Goal: Task Accomplishment & Management: Complete application form

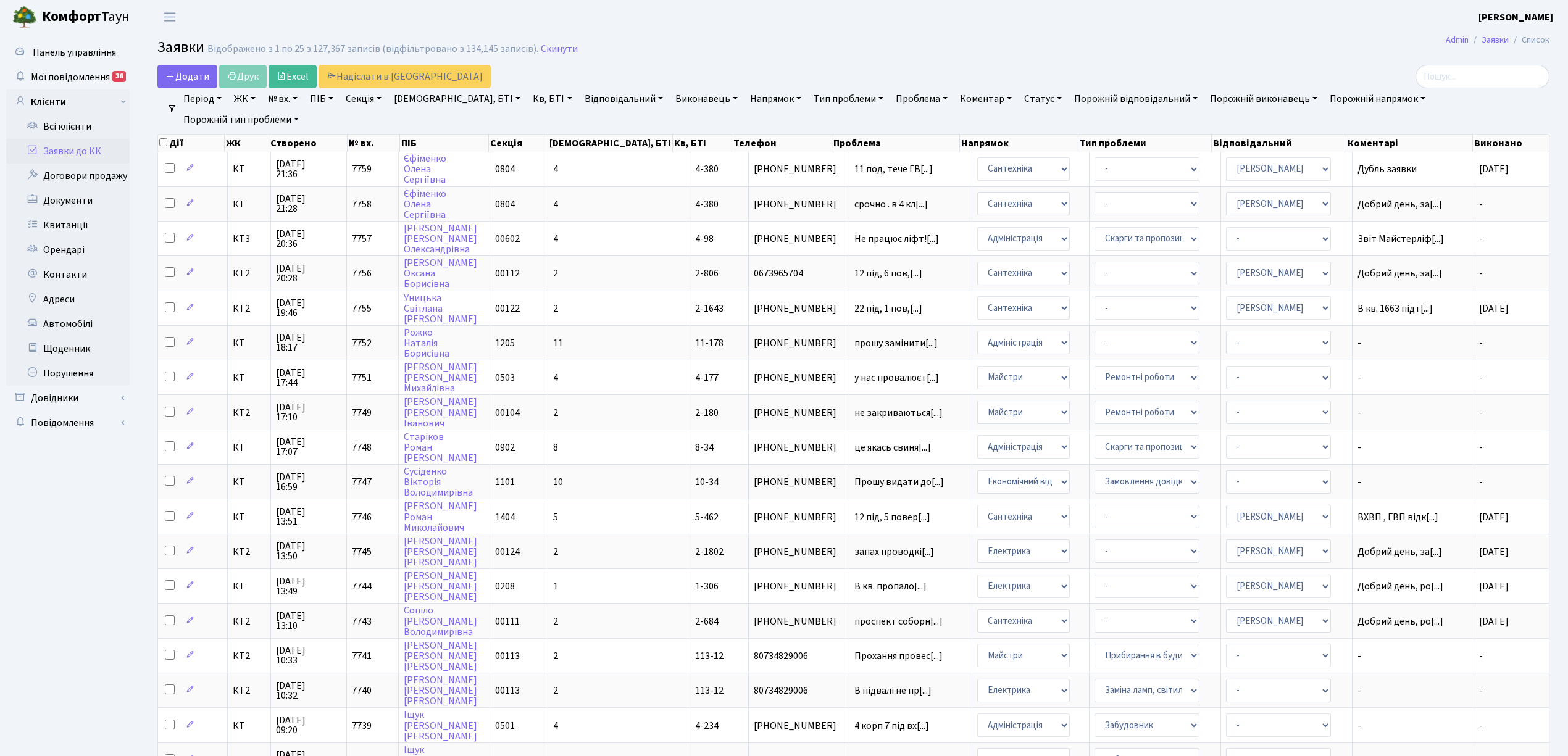
select select "25"
click at [180, 81] on span "Додати" at bounding box center [188, 76] width 44 height 14
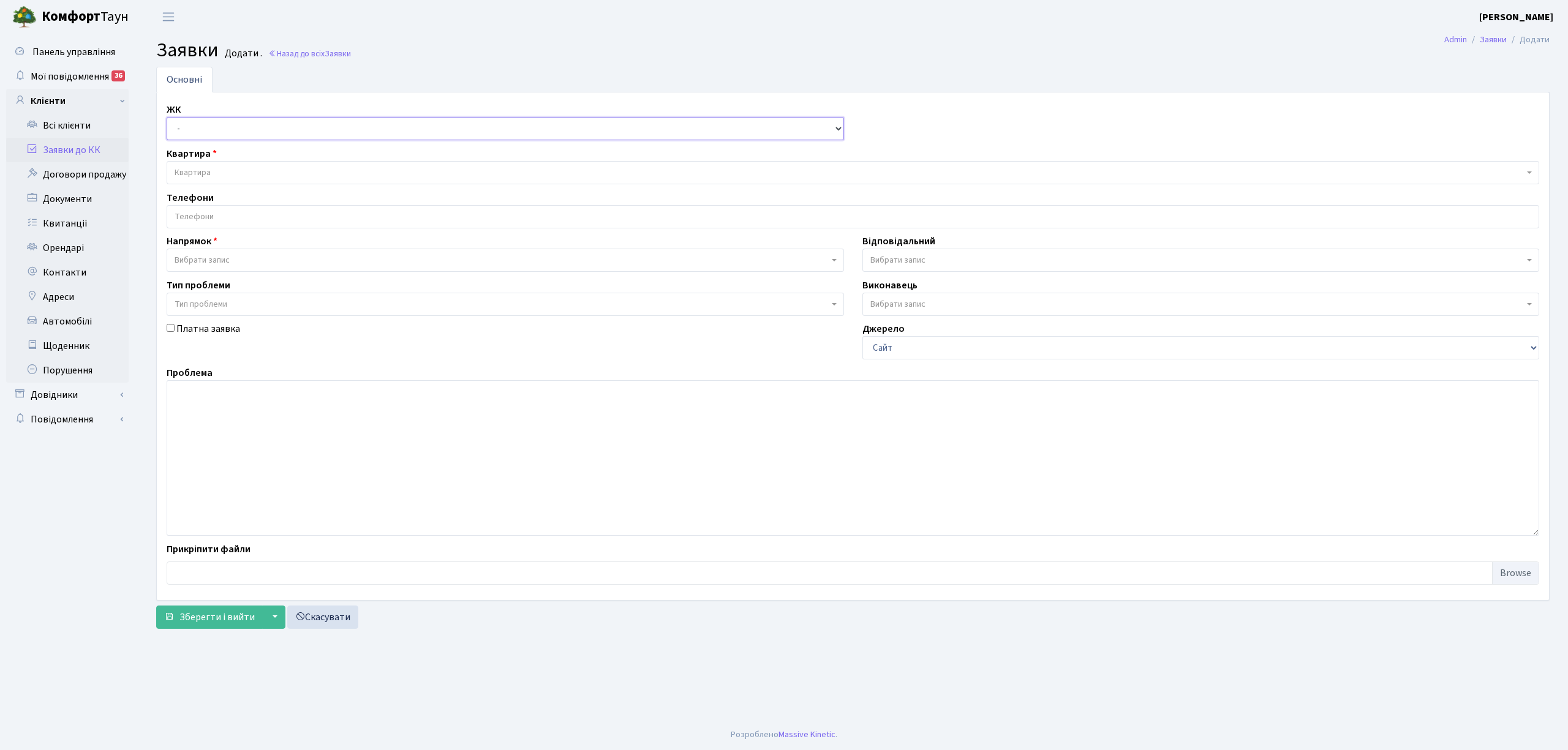
click at [230, 128] on select "- КТ, вул. Регенераторна, 4 КТ2, просп. Соборності, 17 КТ3, вул. Березнева, 16 …" at bounding box center [505, 128] width 678 height 23
select select "295"
click at [167, 118] on select "- КТ, вул. Регенераторна, 4 КТ2, просп. Соборності, 17 КТ3, вул. Березнева, 16 …" at bounding box center [505, 128] width 678 height 23
select select
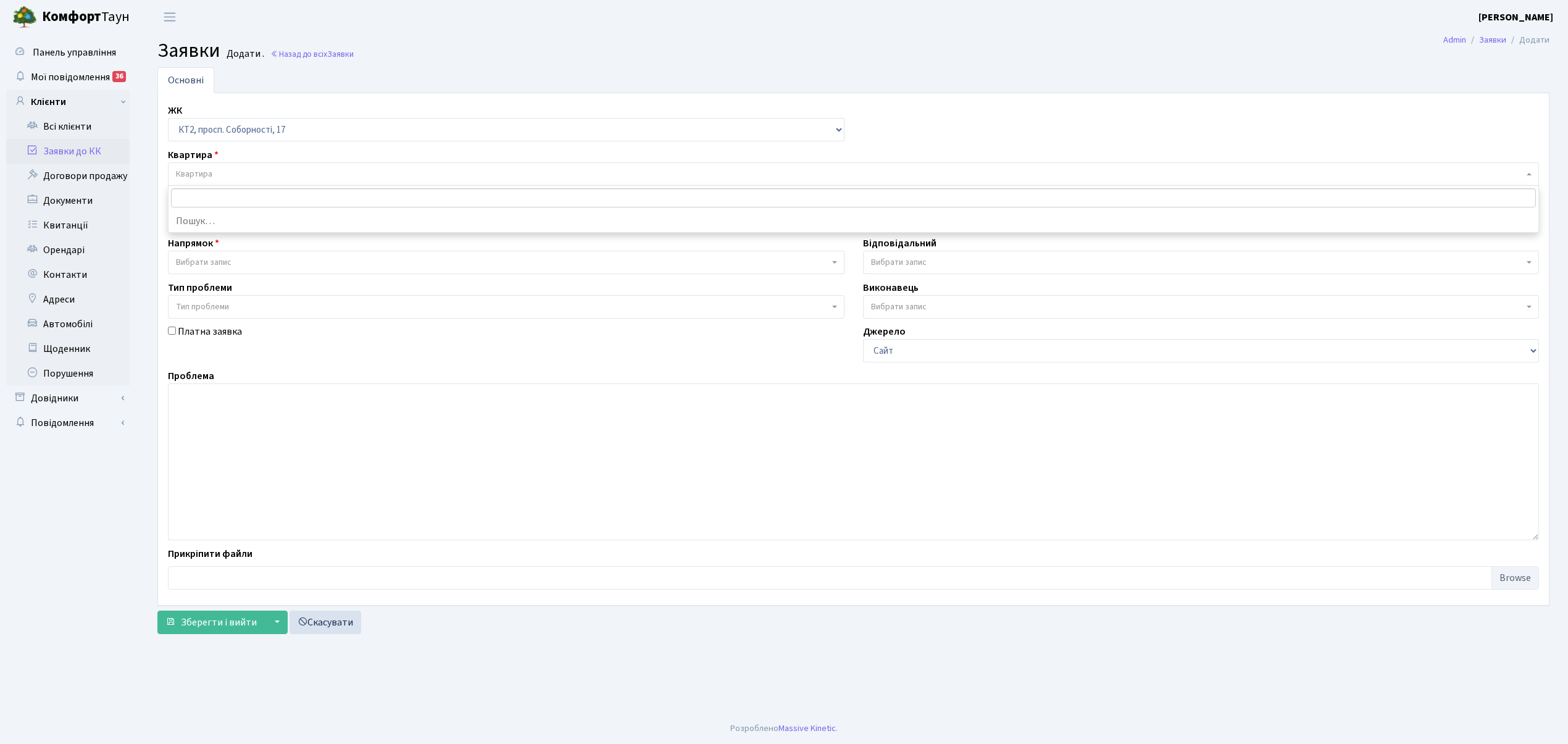
click at [269, 169] on span "Квартира" at bounding box center [849, 174] width 1347 height 12
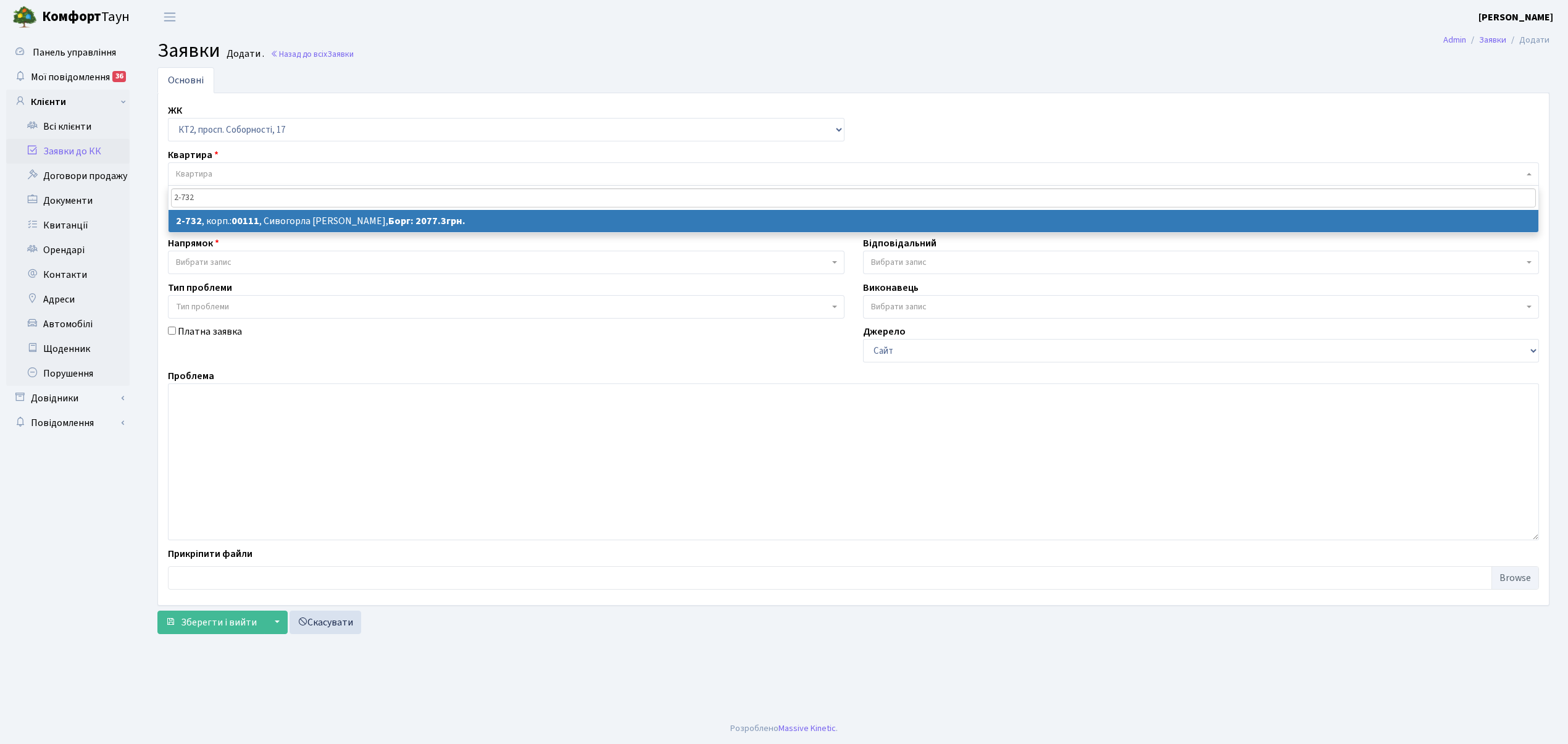
type input "2-732"
select select
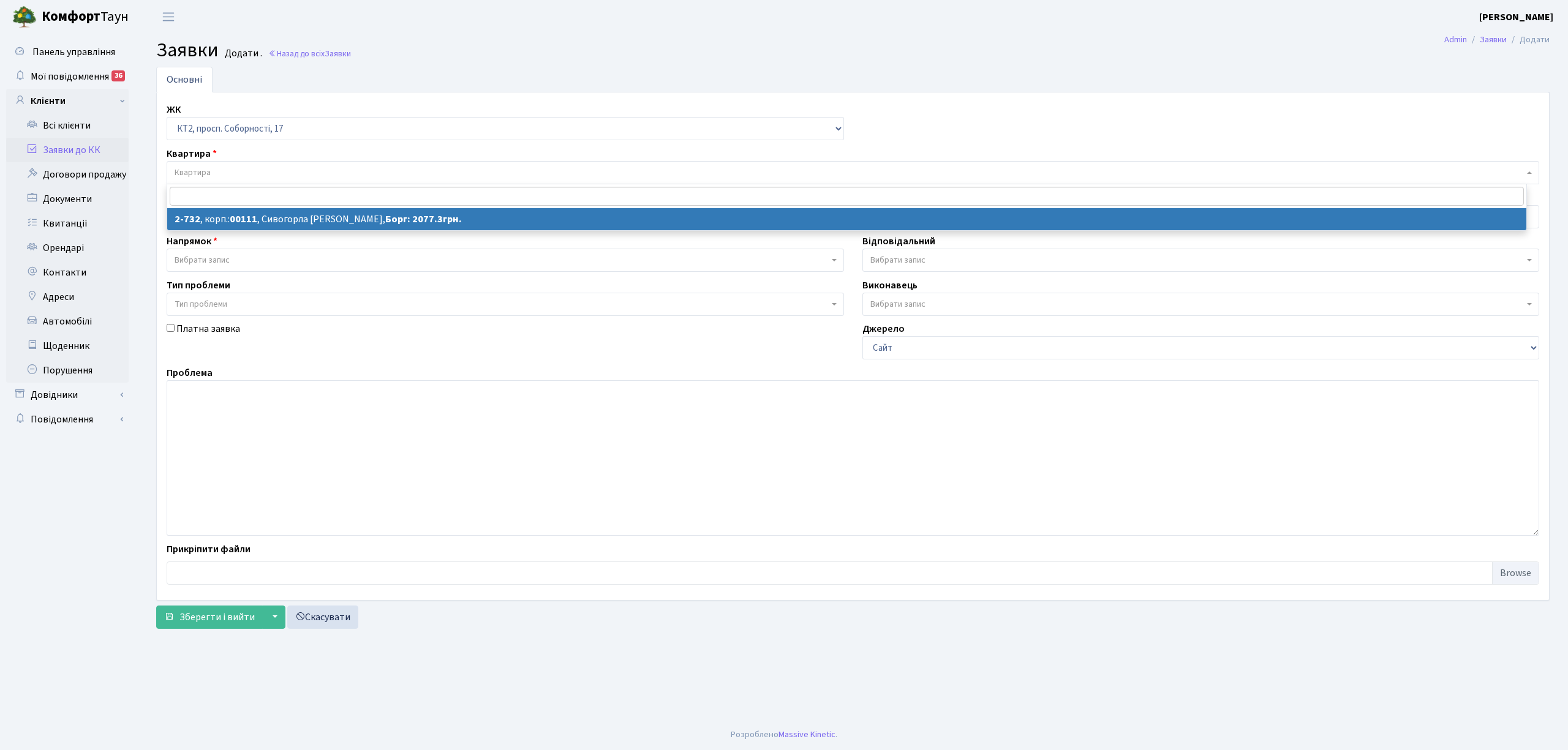
select select "15784"
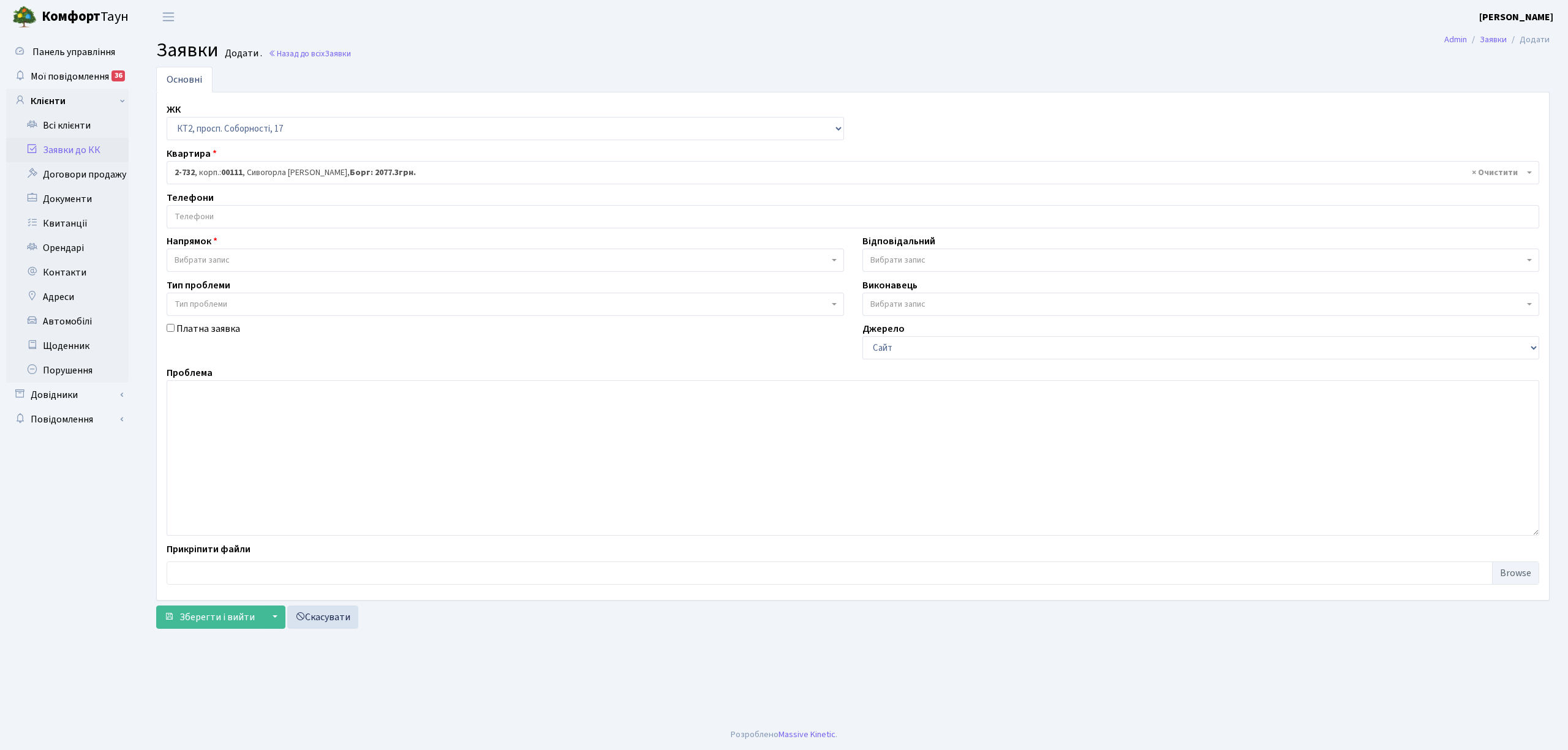
click at [343, 223] on input "search" at bounding box center [853, 216] width 1371 height 22
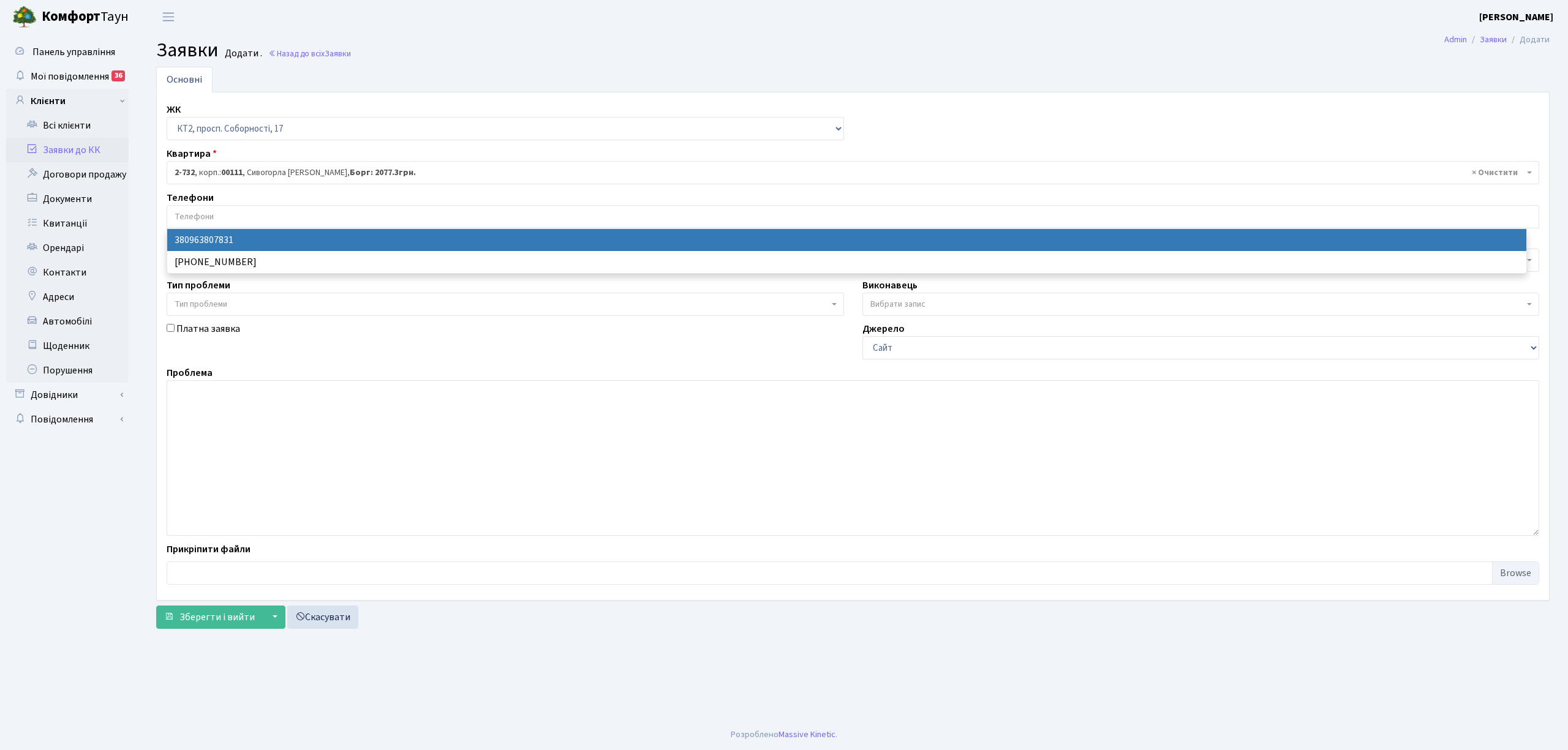
select select "57034"
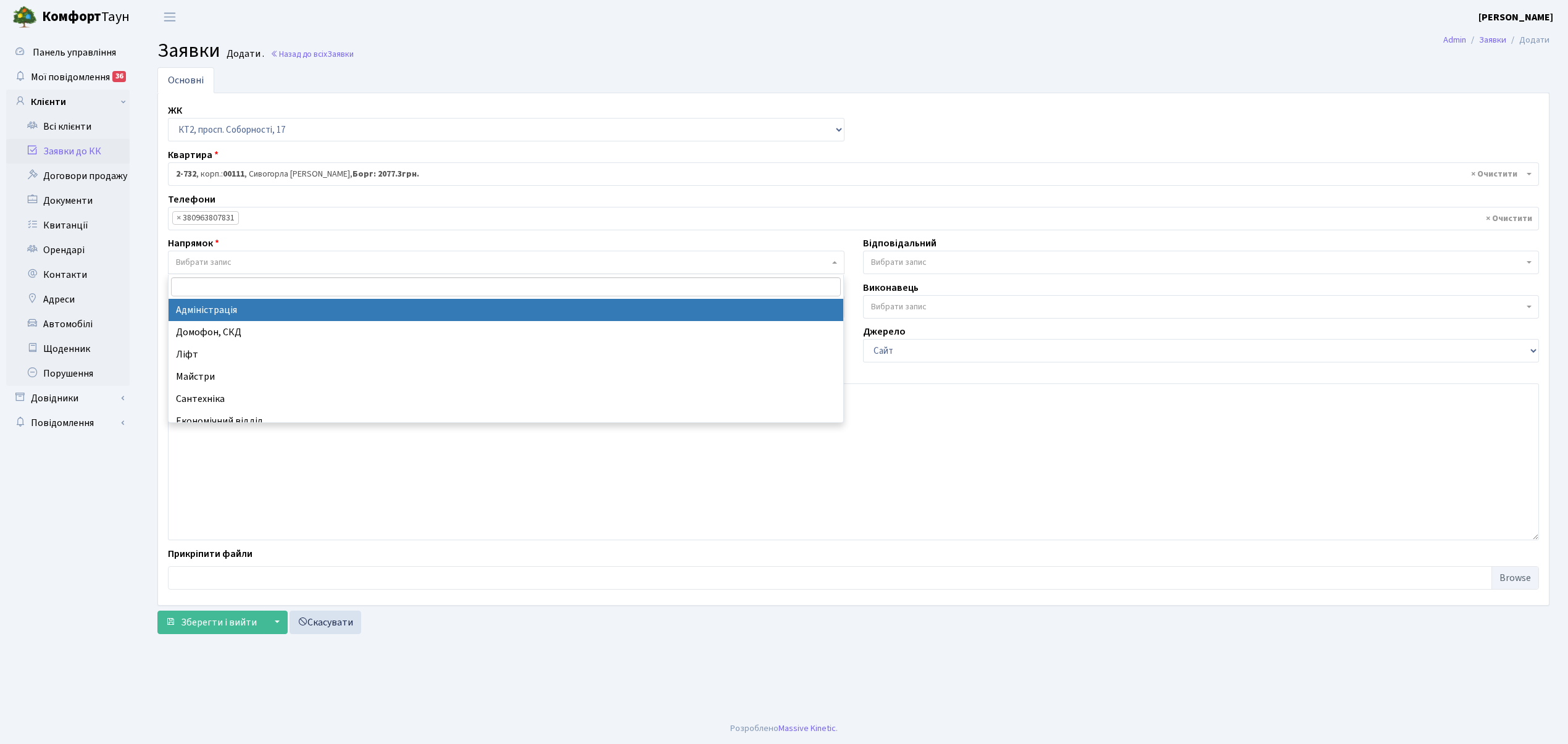
click at [285, 255] on span "Вибрати запис" at bounding box center [506, 262] width 676 height 24
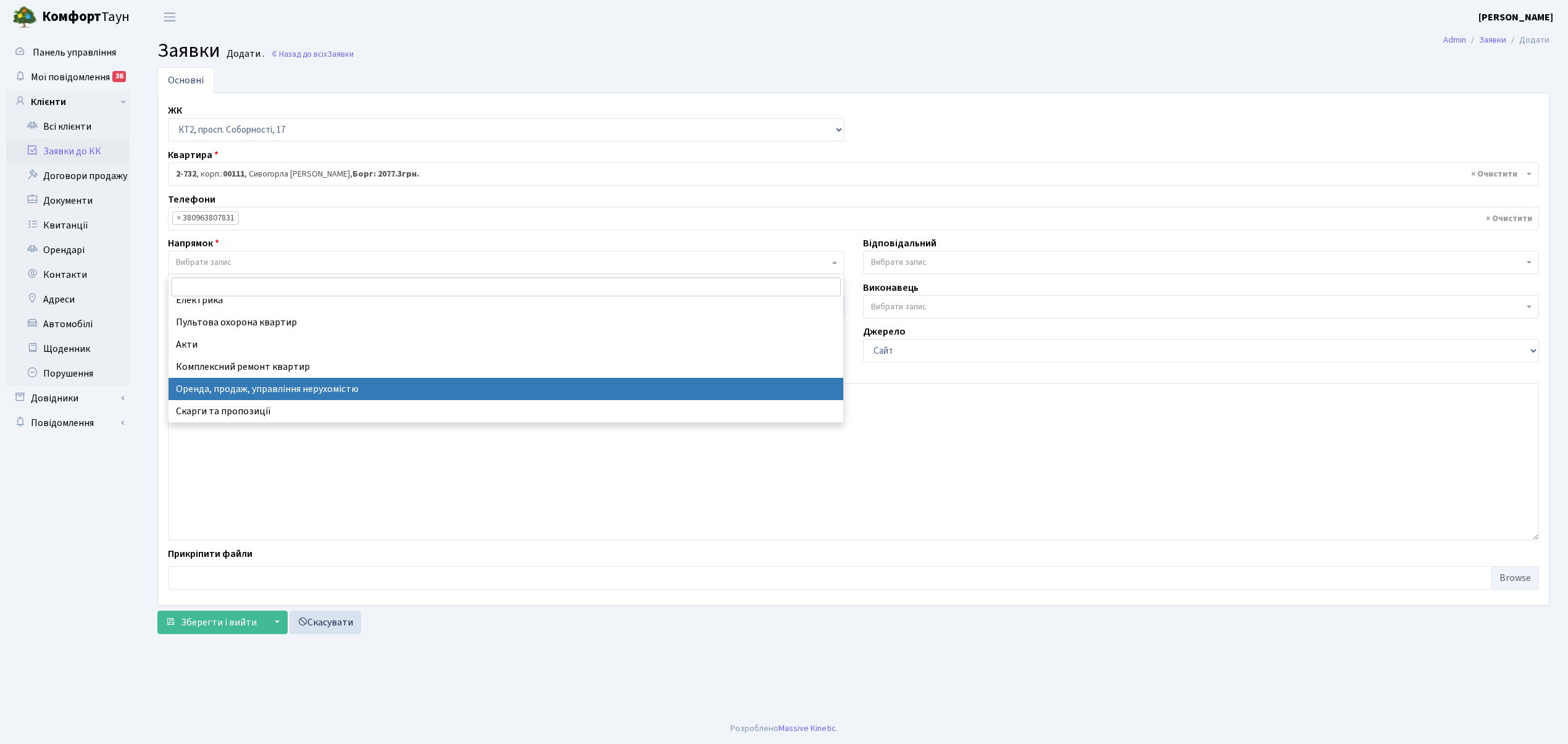
scroll to position [60, 0]
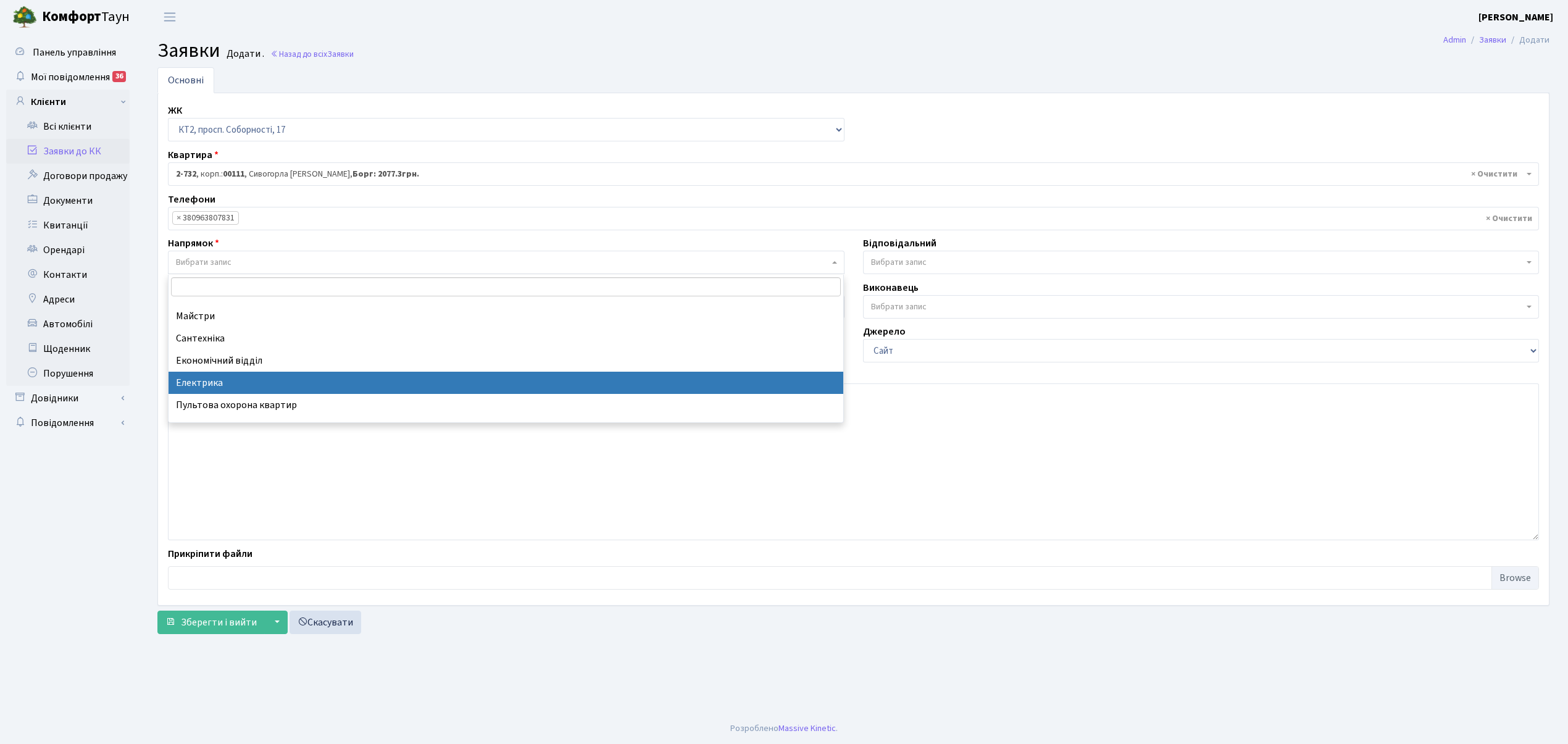
select select "3"
select select
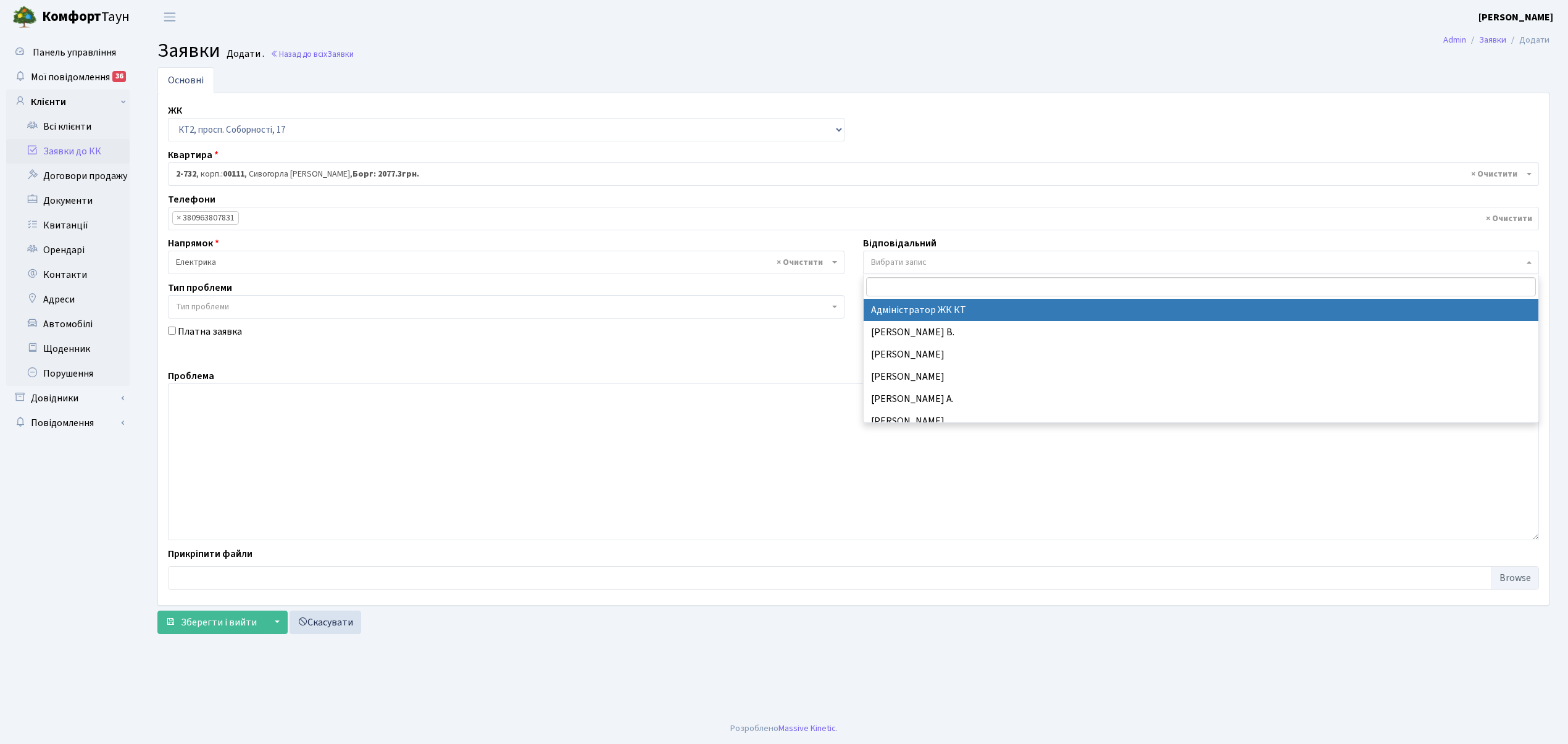
click at [987, 254] on span "Вибрати запис" at bounding box center [1201, 262] width 676 height 24
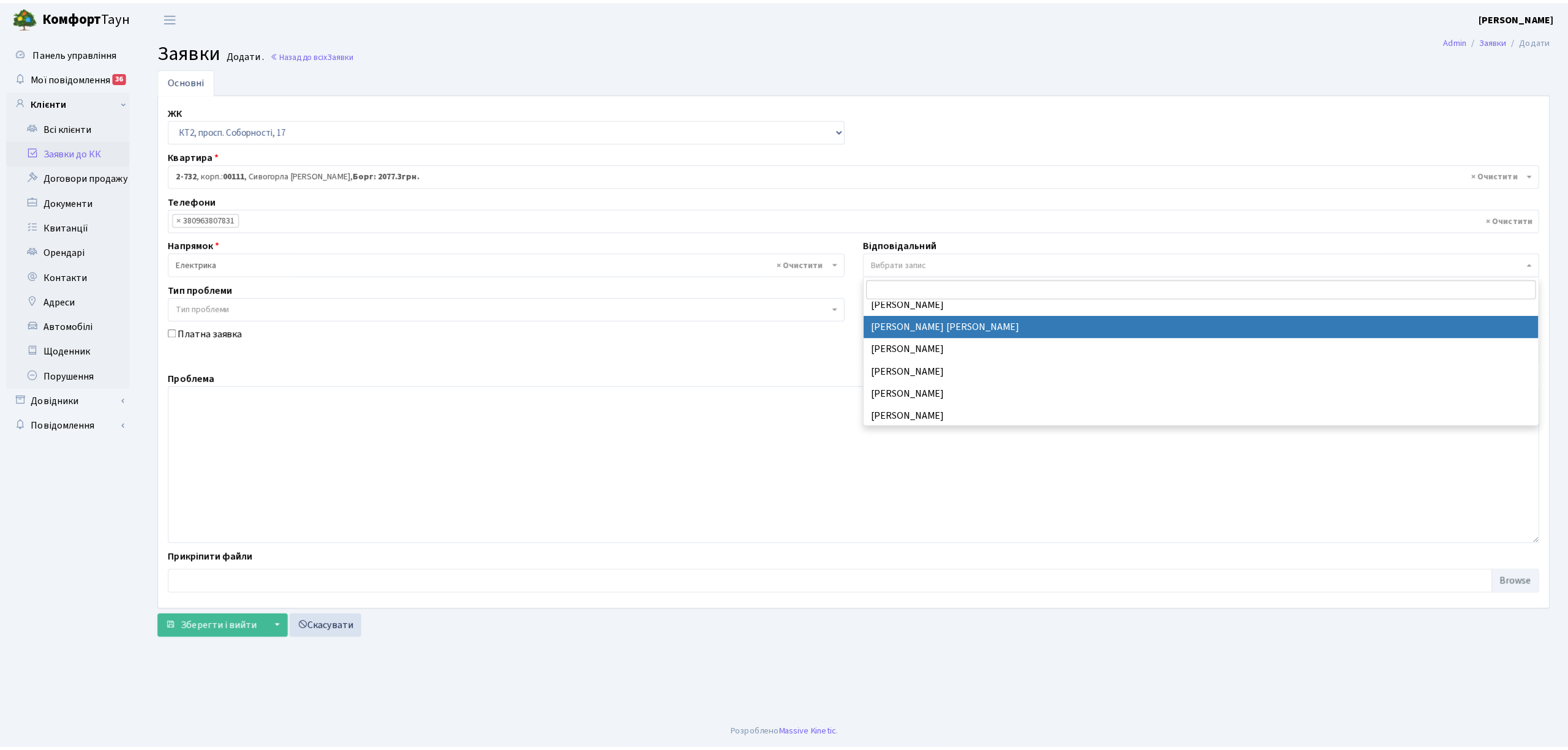
scroll to position [163, 0]
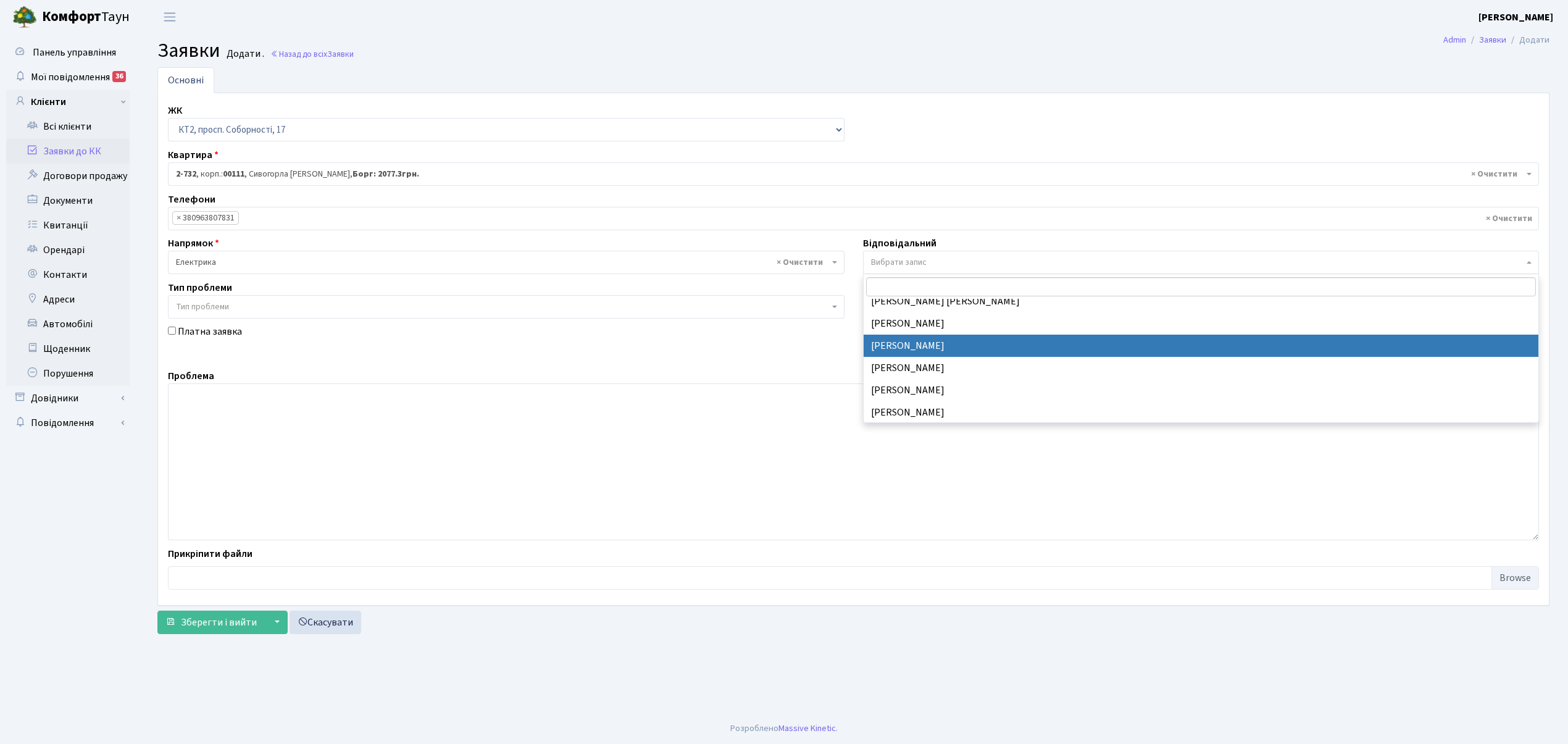
select select "22"
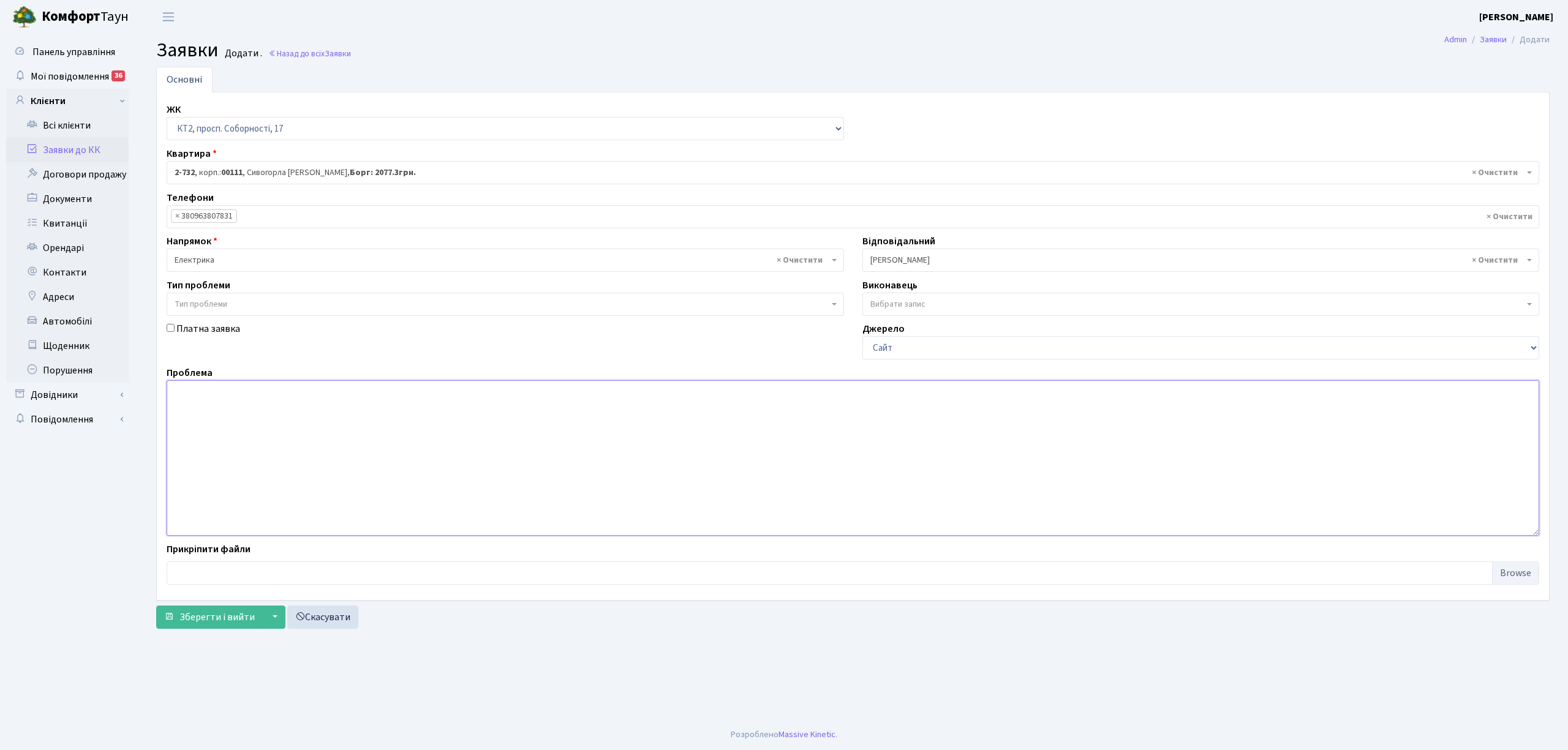
click at [302, 402] on textarea at bounding box center [852, 458] width 1372 height 155
type textarea "11, 12 під. відсутнє світло, ХВП, не працюють ліфти."
click at [194, 621] on span "Зберегти і вийти" at bounding box center [217, 617] width 75 height 14
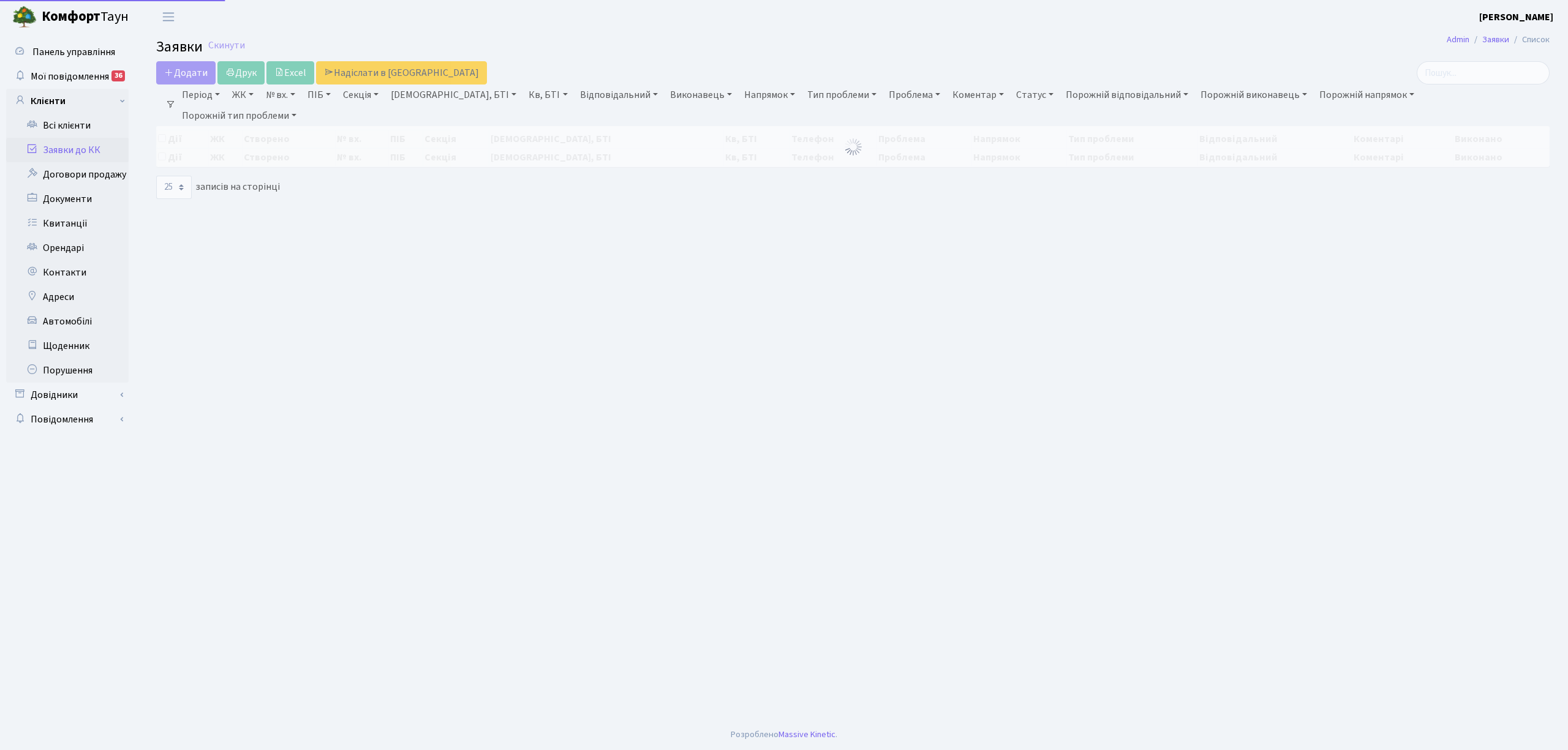
select select "25"
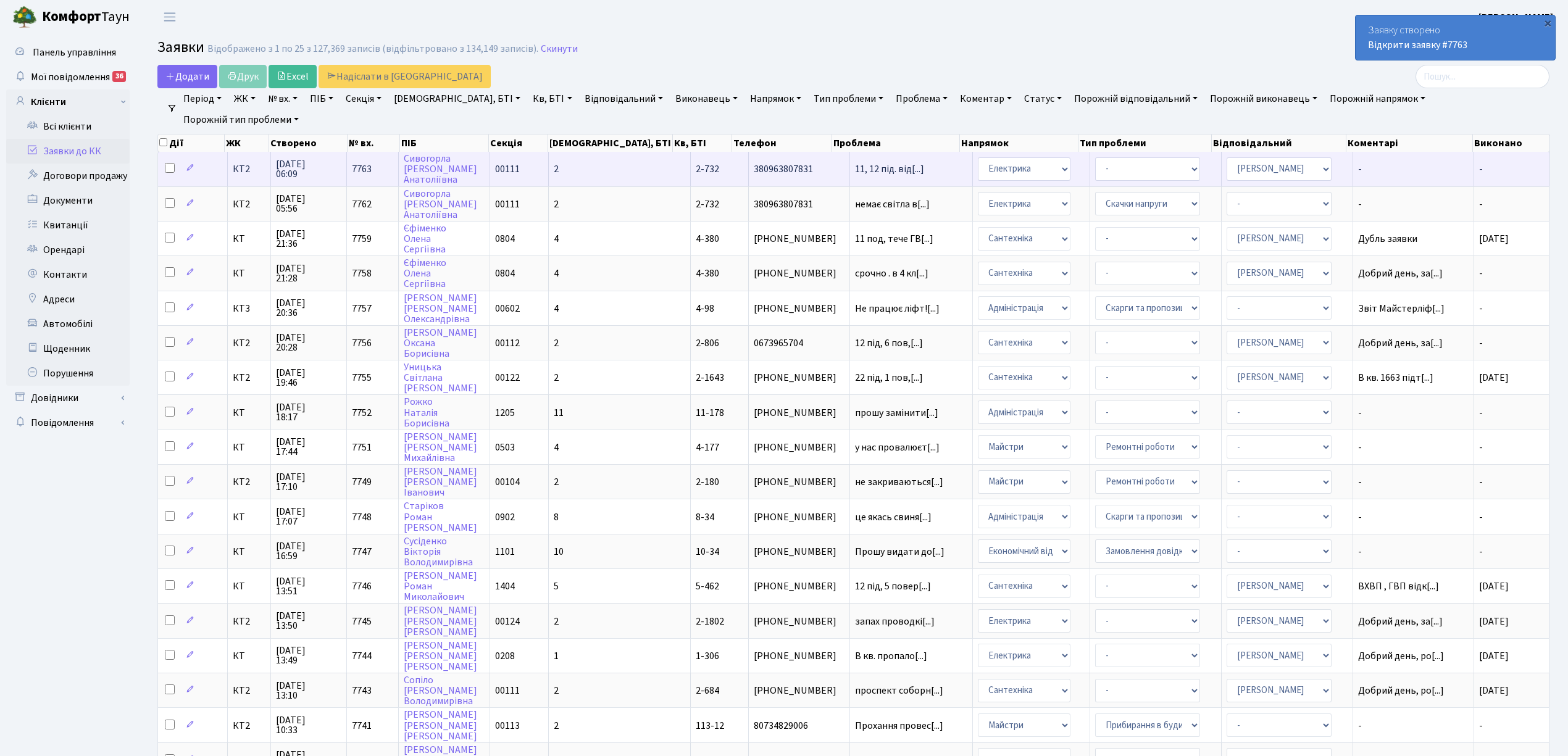
click at [598, 156] on td "2" at bounding box center [620, 169] width 142 height 34
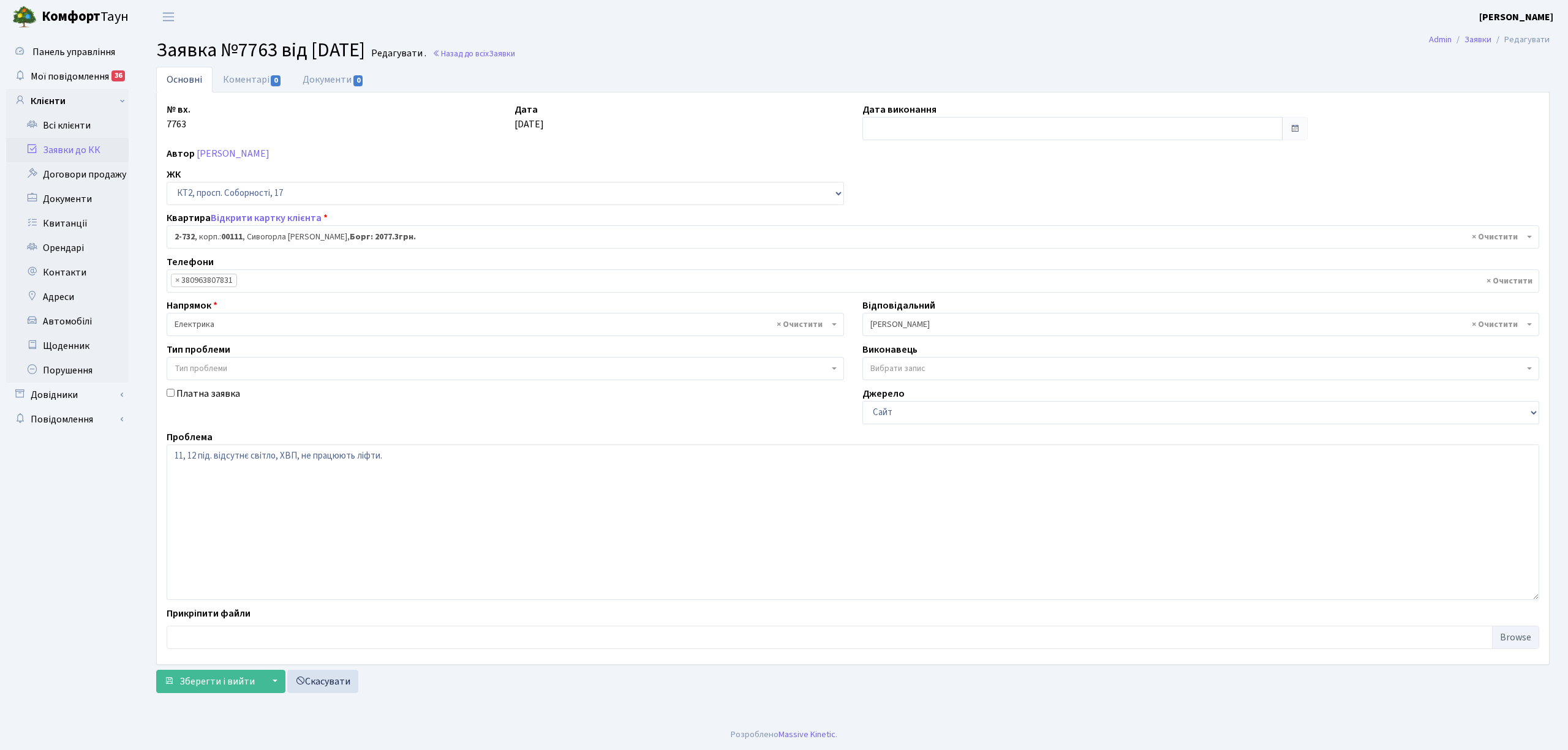
select select "15784"
click at [877, 126] on input "text" at bounding box center [1072, 128] width 420 height 23
click at [874, 223] on td "8" at bounding box center [874, 228] width 19 height 19
type input "[DATE]"
click at [251, 79] on link "Коментарі 0" at bounding box center [252, 79] width 80 height 25
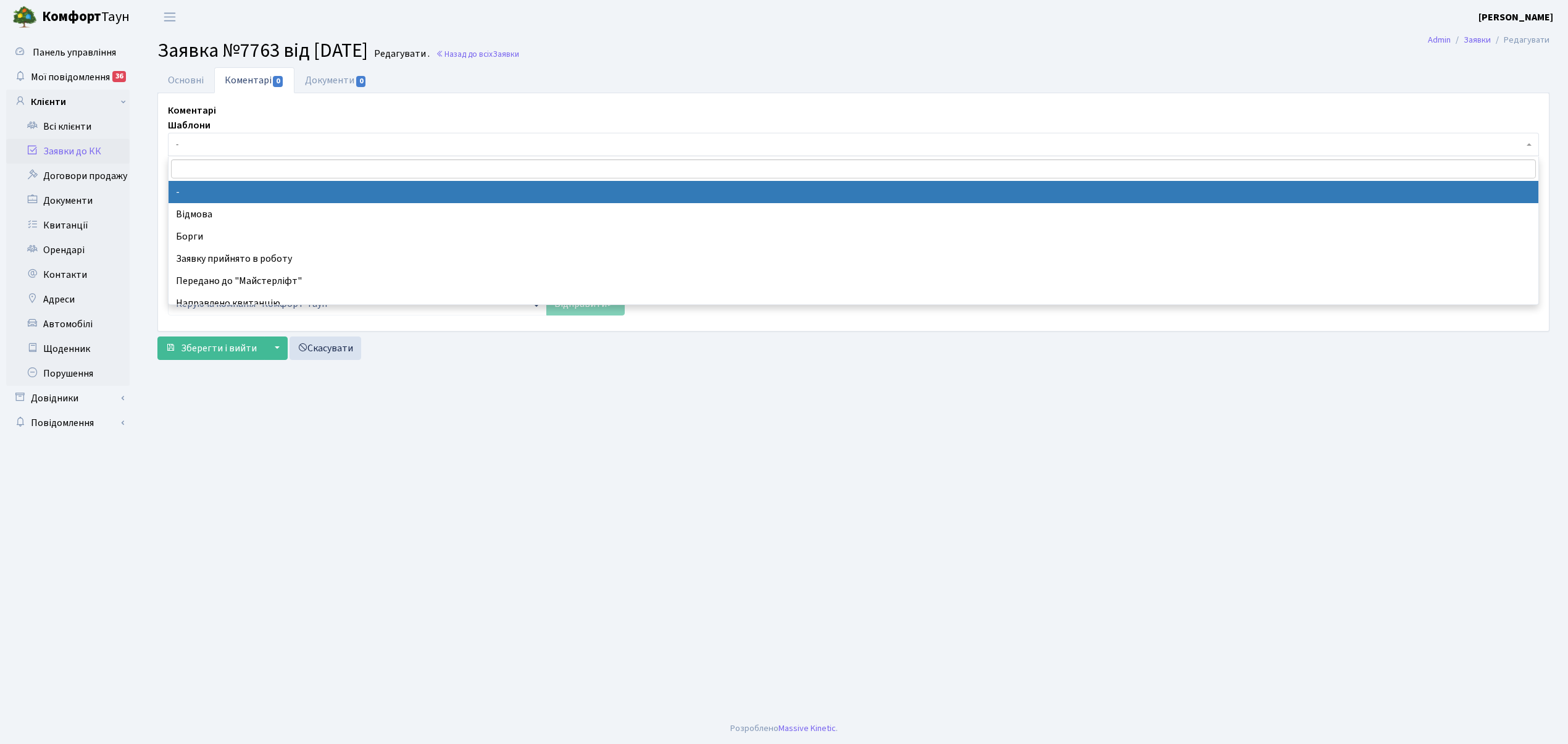
click at [222, 142] on span "-" at bounding box center [849, 144] width 1347 height 12
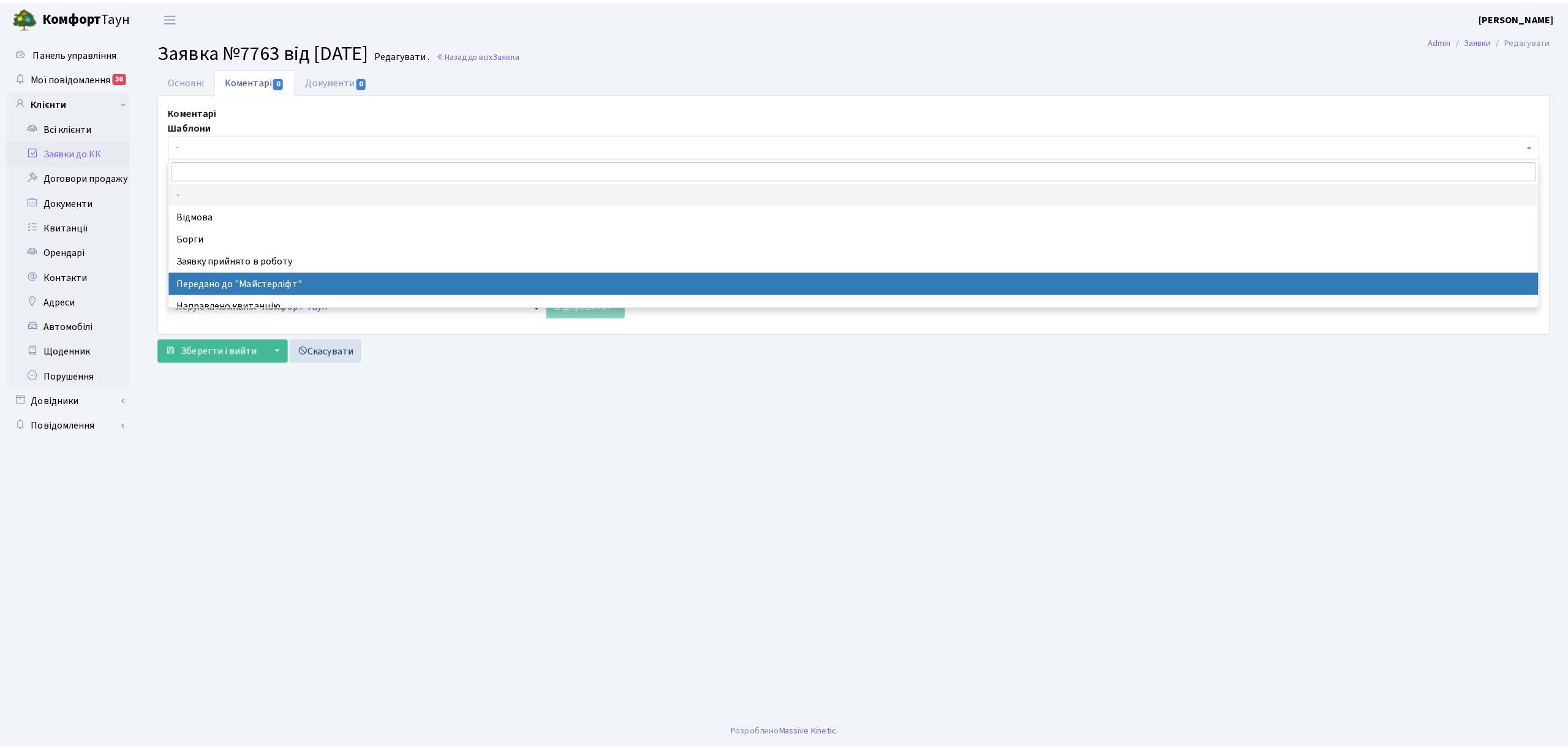
scroll to position [81, 0]
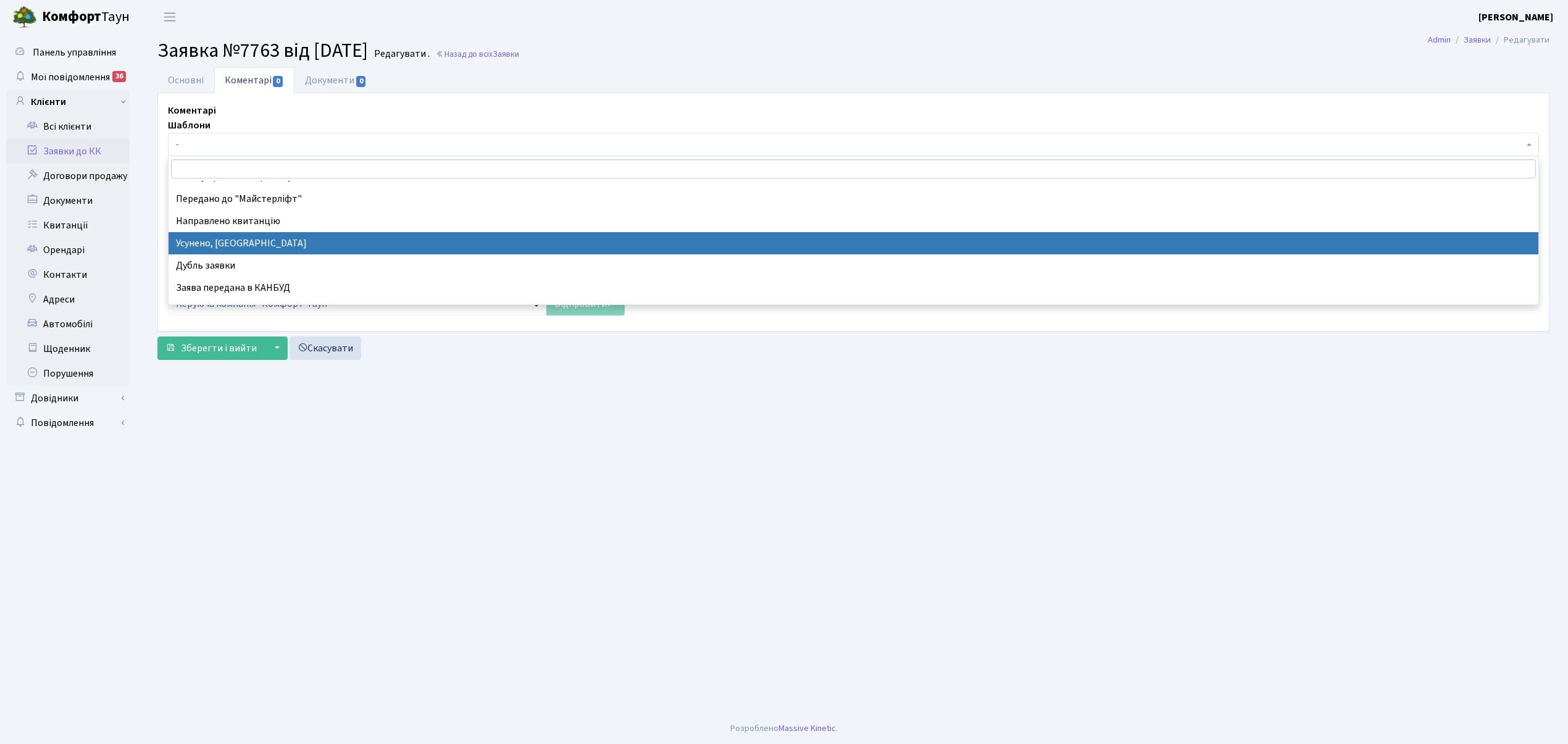
select select "15"
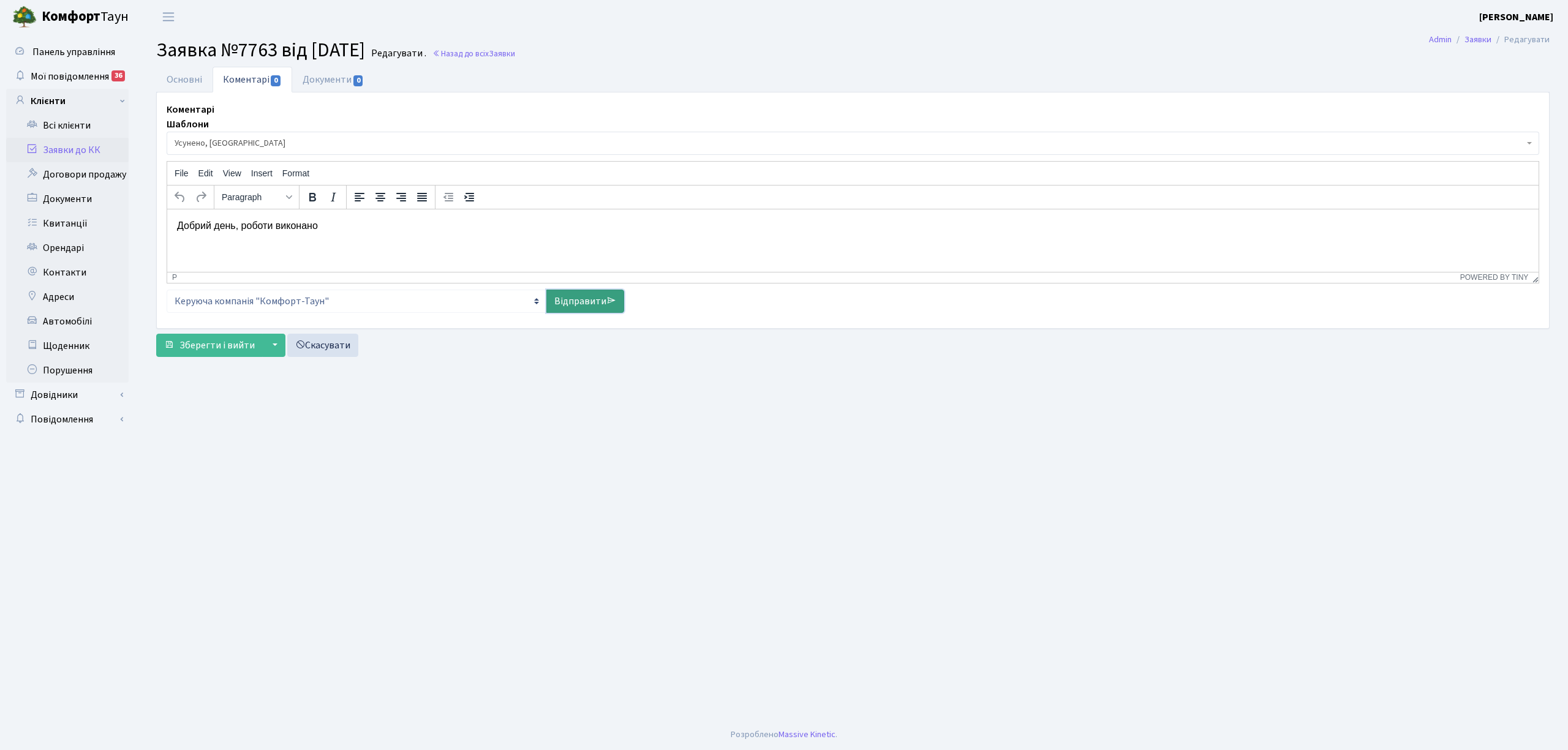
click at [562, 307] on link "Відправити" at bounding box center [585, 301] width 78 height 23
select select
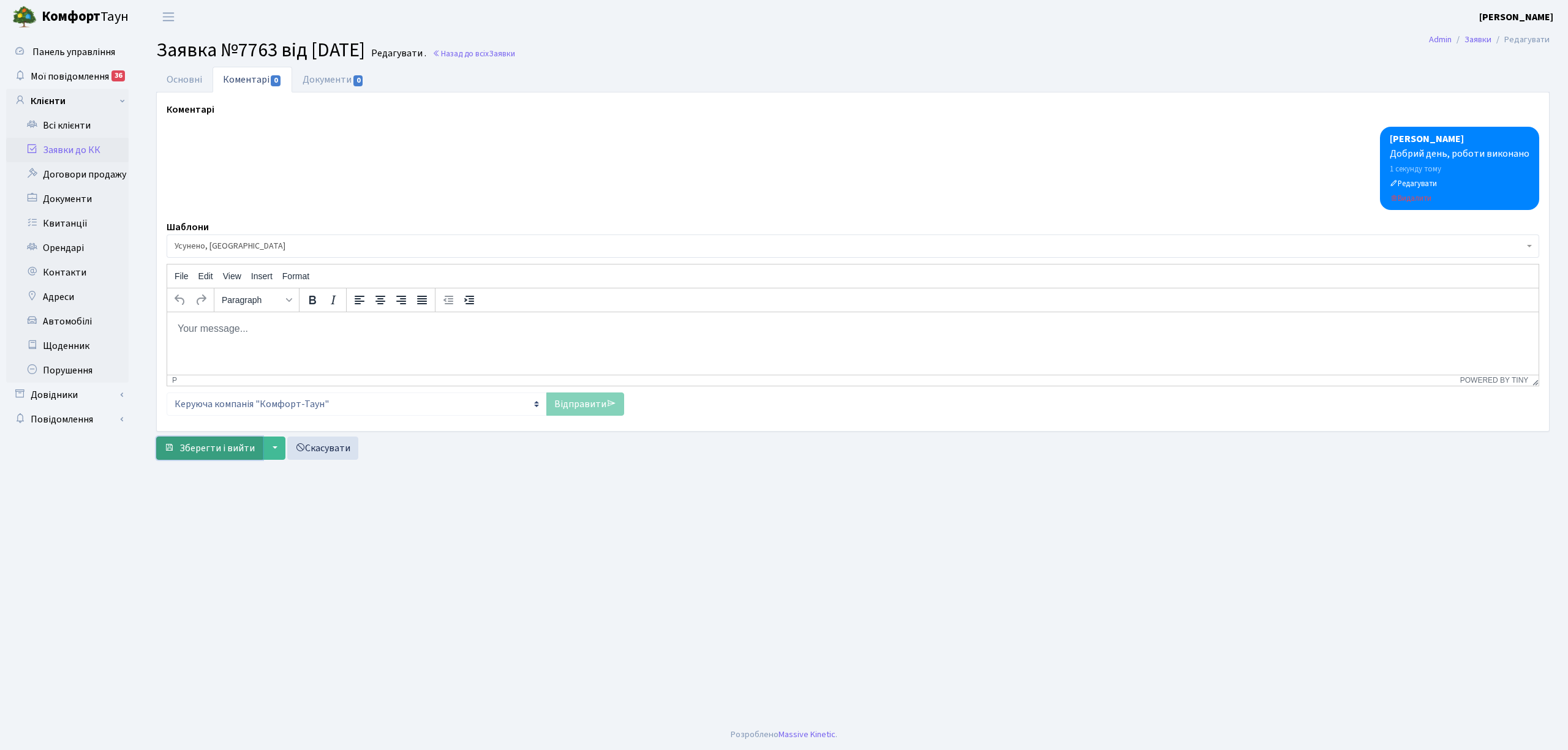
click at [229, 451] on span "Зберегти і вийти" at bounding box center [217, 448] width 75 height 14
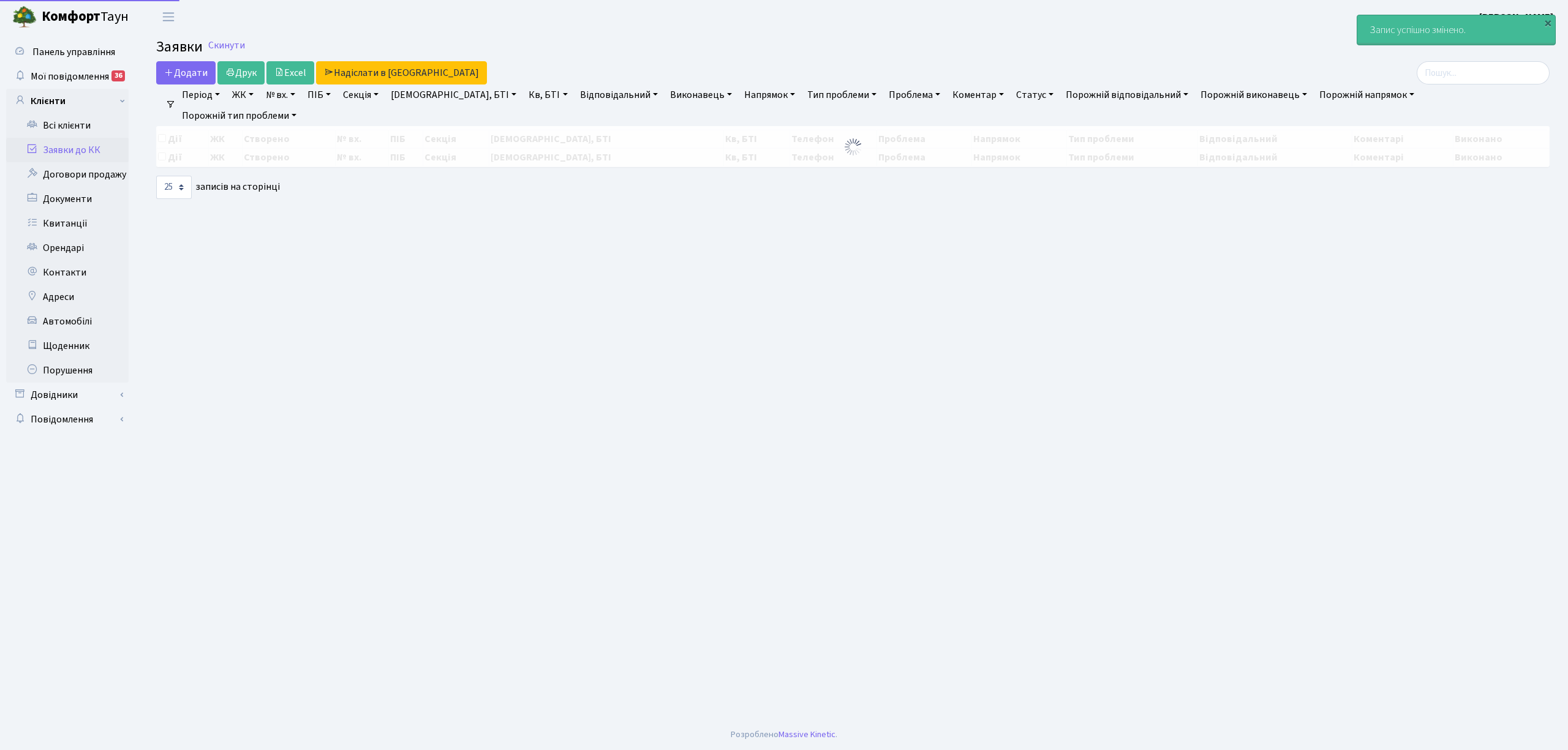
select select "25"
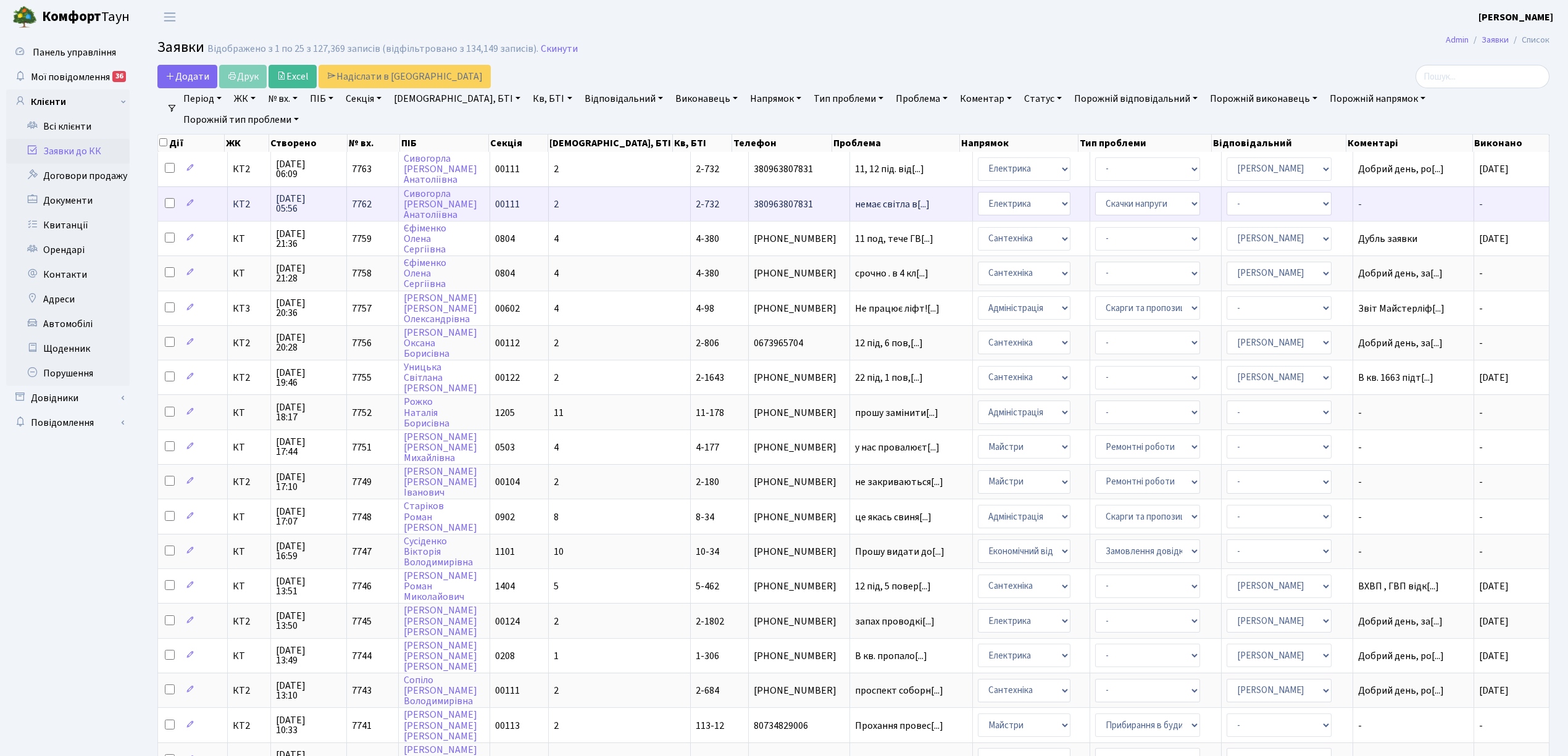
click at [897, 206] on span "немає світла в[...]" at bounding box center [911, 205] width 113 height 10
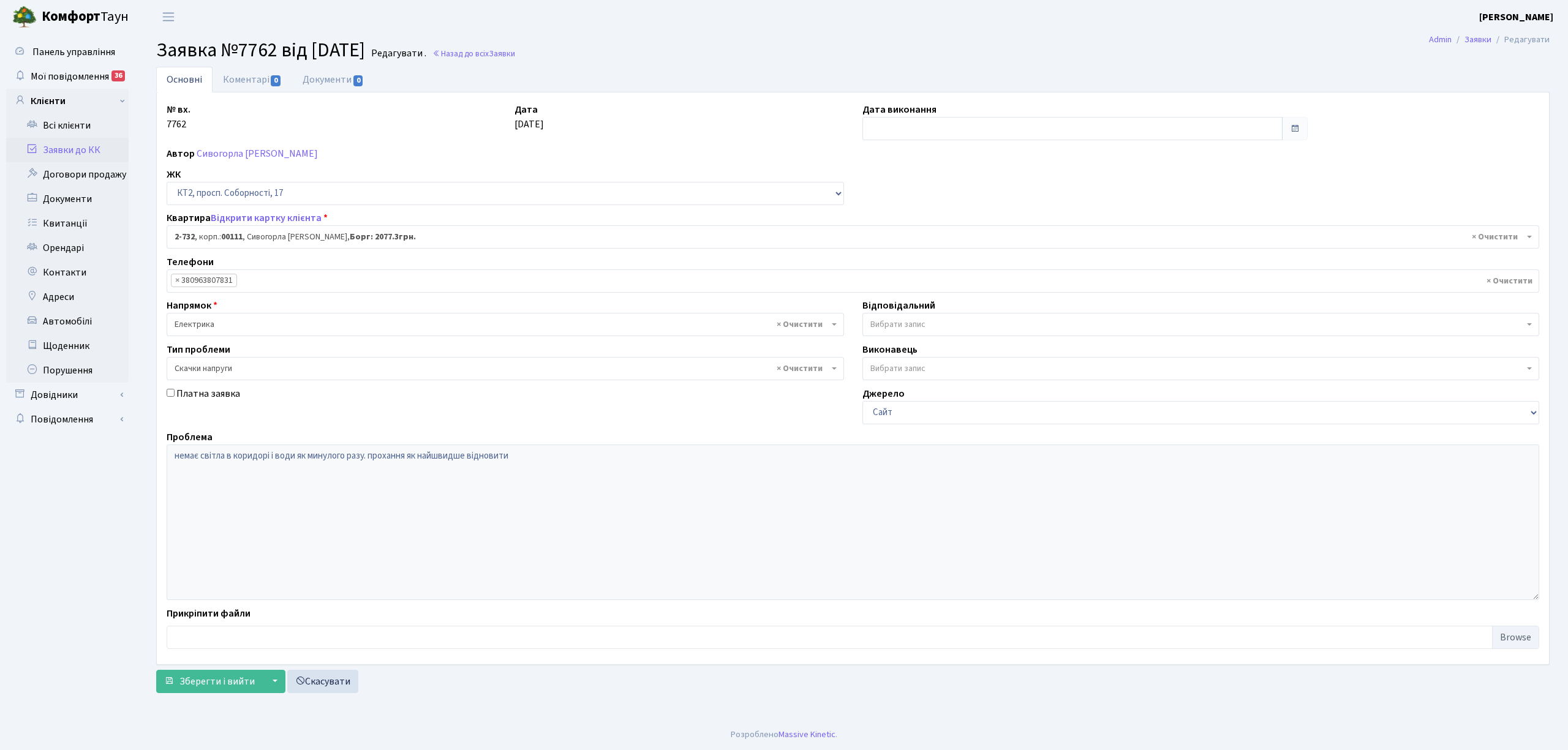
select select "15784"
select select "67"
click at [894, 118] on input "text" at bounding box center [1072, 128] width 420 height 23
click at [874, 230] on td "8" at bounding box center [874, 228] width 19 height 19
type input "[DATE]"
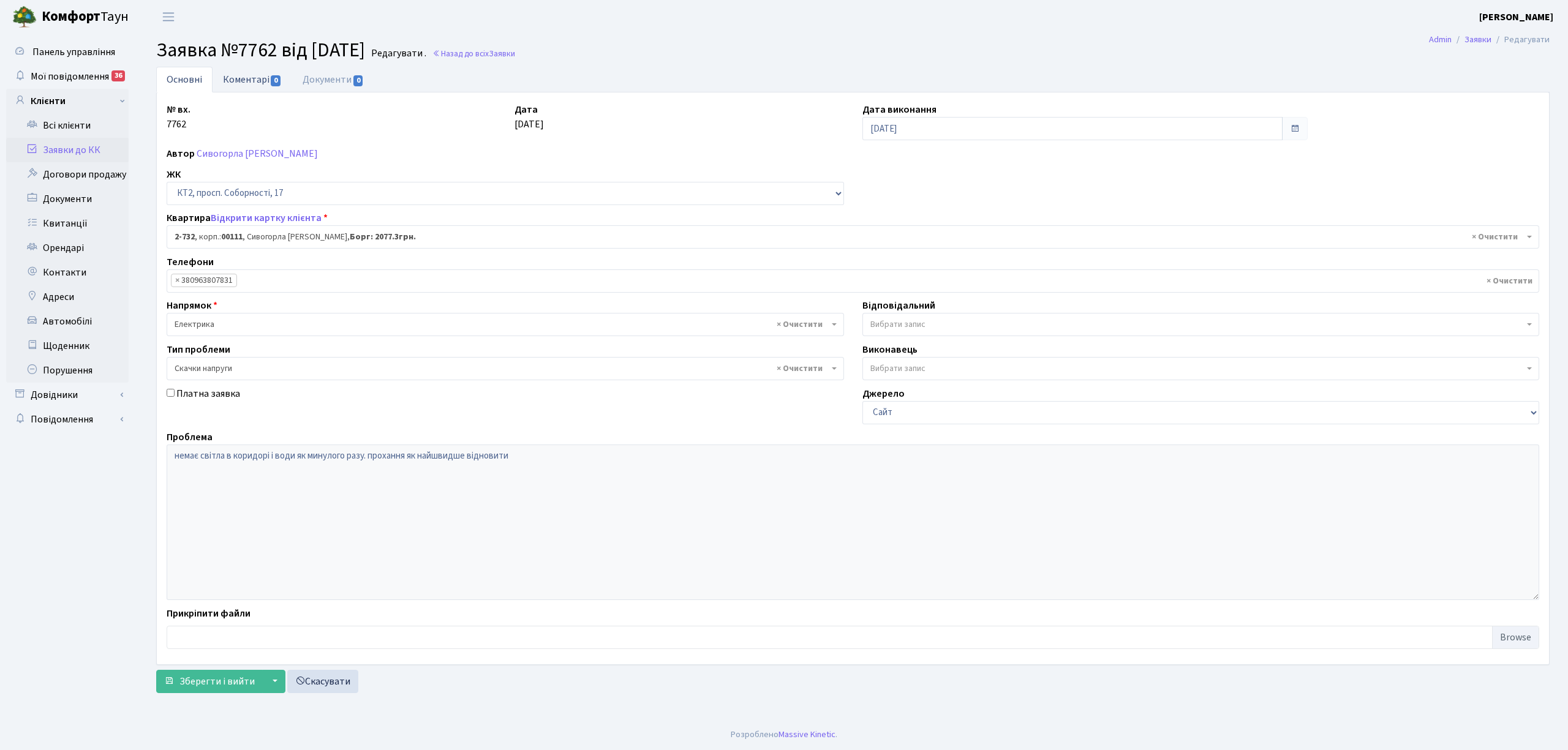
click at [253, 79] on link "Коментарі 0" at bounding box center [252, 79] width 80 height 25
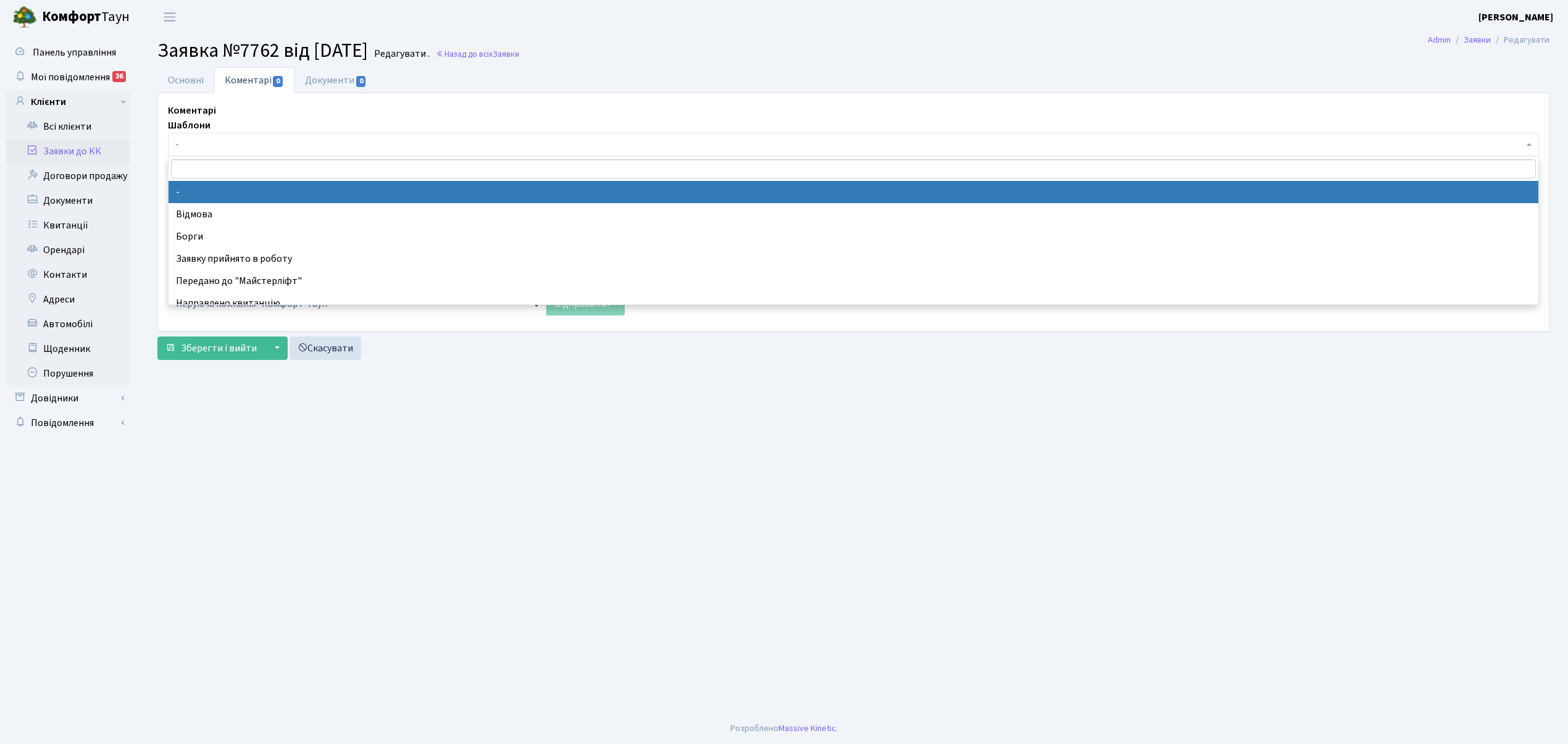
click at [294, 142] on span "-" at bounding box center [849, 144] width 1347 height 12
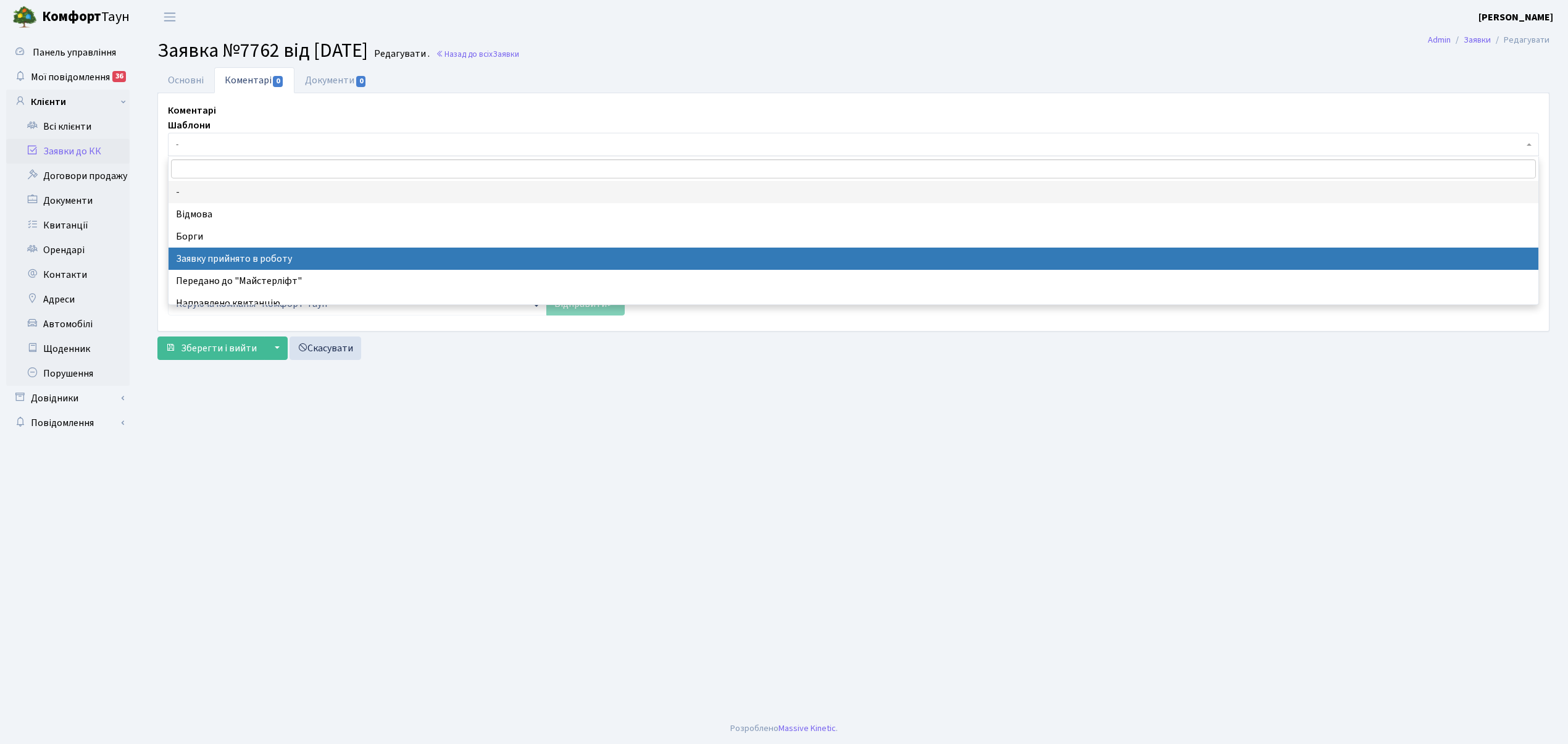
drag, startPoint x: 284, startPoint y: 262, endPoint x: 198, endPoint y: 60, distance: 219.5
select select "7"
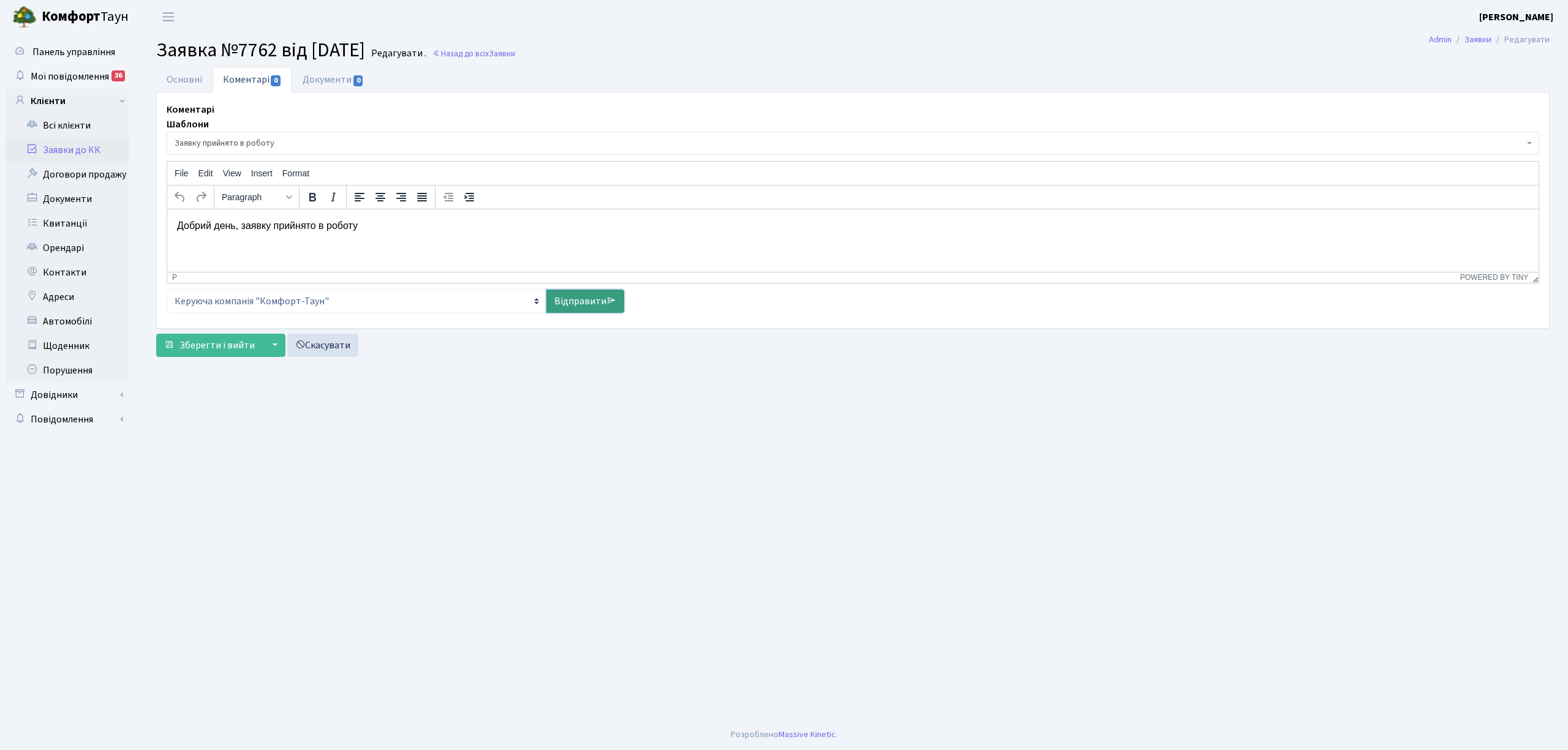
click at [583, 305] on link "Відправити" at bounding box center [585, 301] width 78 height 23
select select
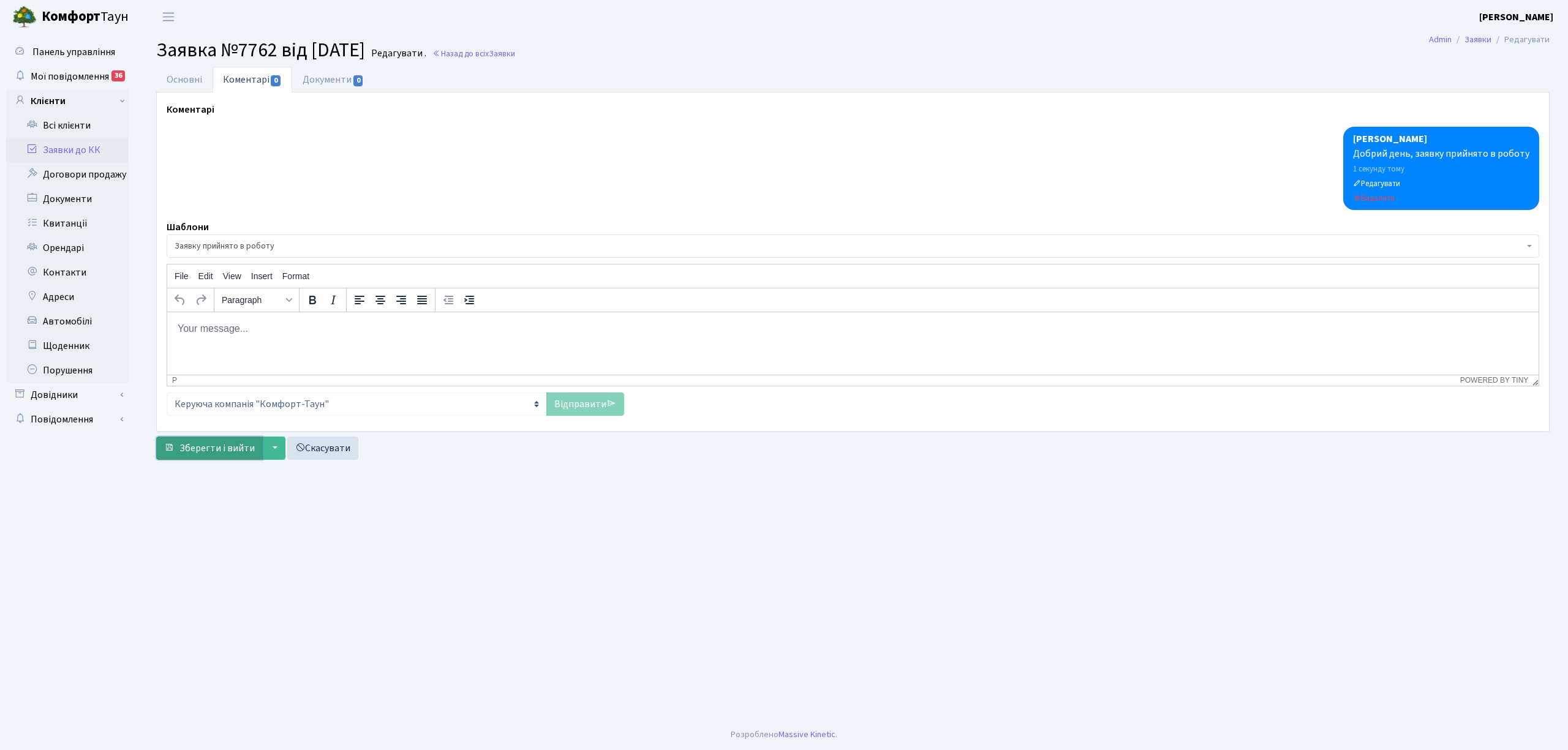
click at [212, 447] on span "Зберегти і вийти" at bounding box center [217, 448] width 75 height 14
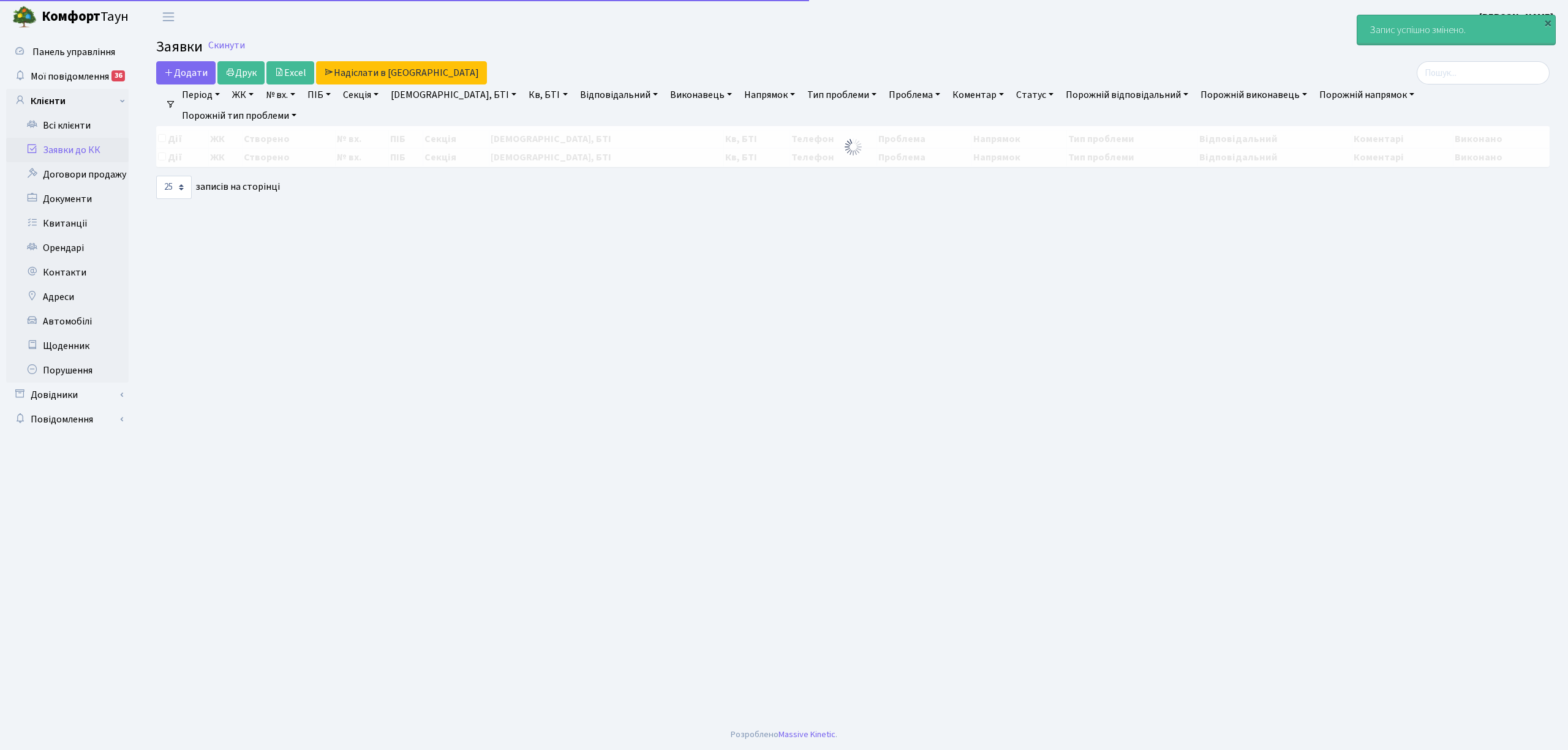
select select "25"
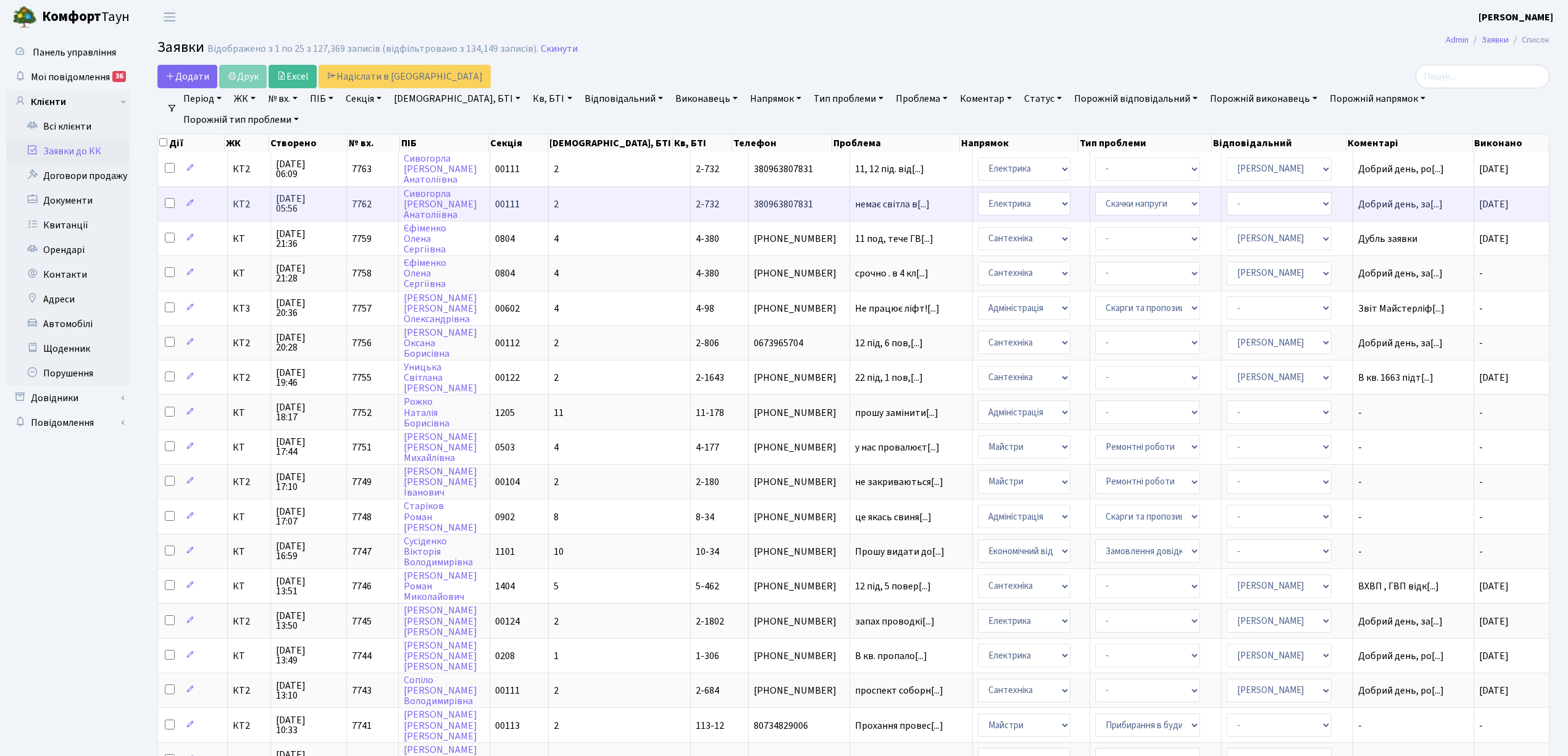
click at [1359, 214] on td "Добрий день, за[...]" at bounding box center [1413, 204] width 121 height 35
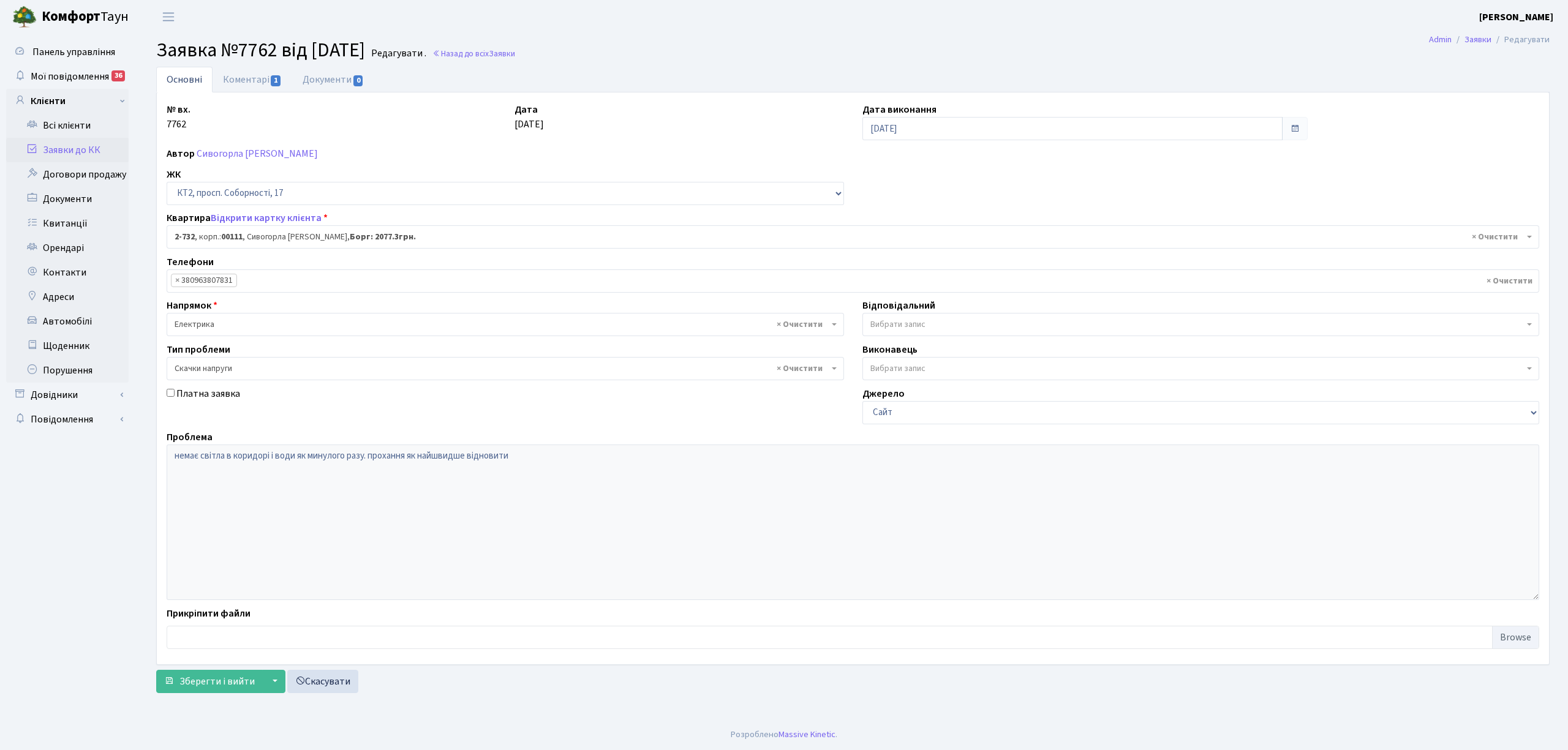
select select "15784"
select select "67"
click at [238, 76] on link "Коментарі 1" at bounding box center [252, 79] width 80 height 25
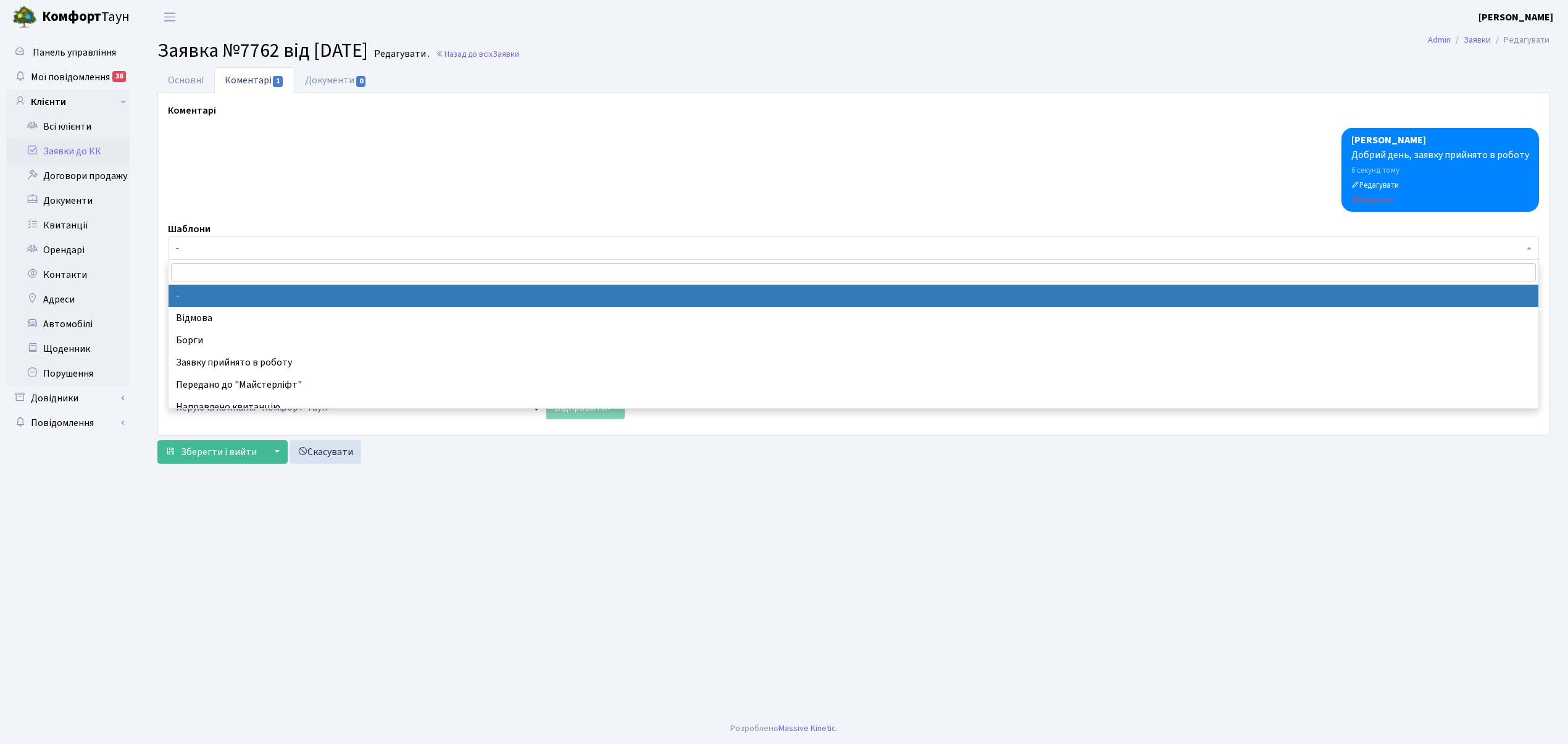
click at [203, 251] on span "-" at bounding box center [849, 248] width 1347 height 12
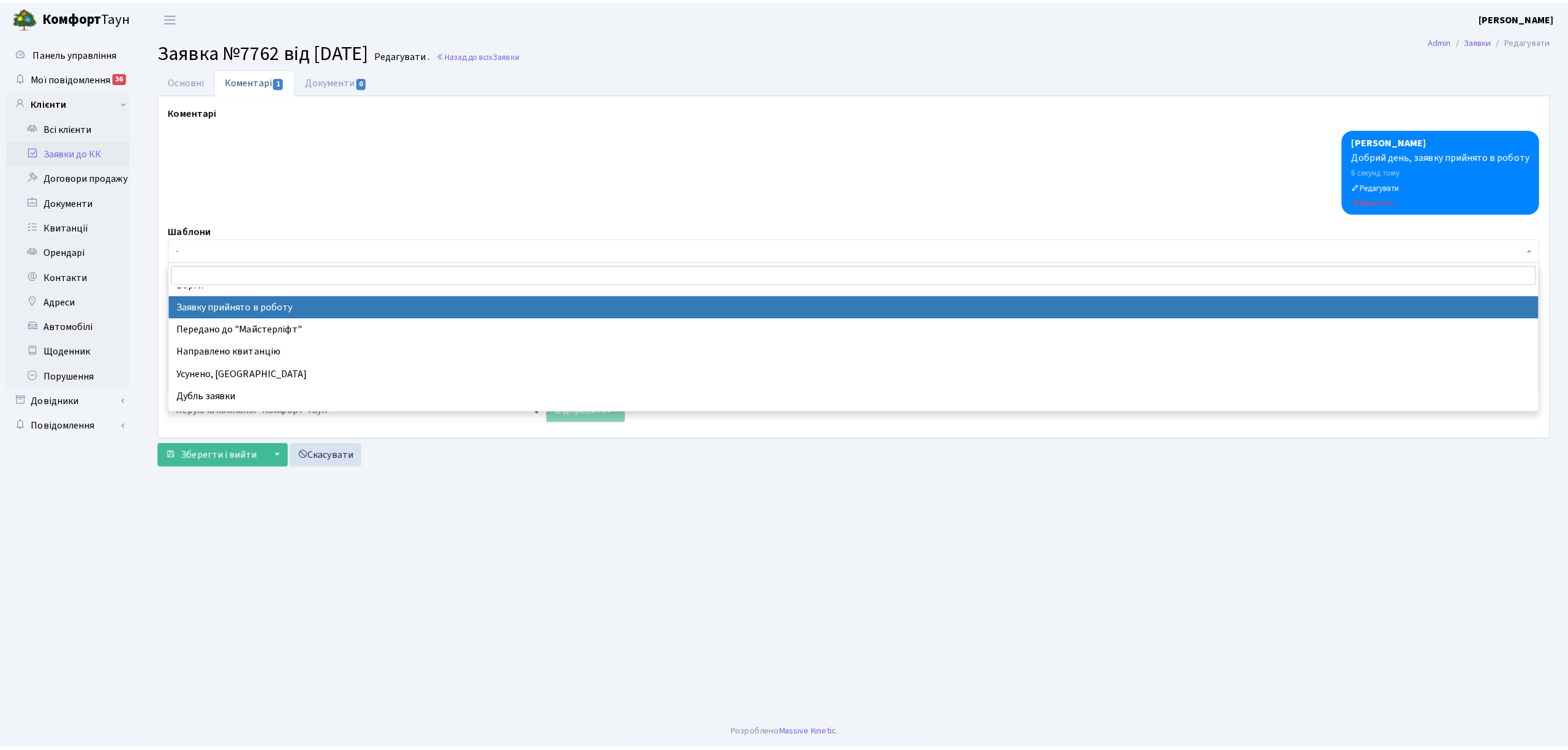
scroll to position [81, 0]
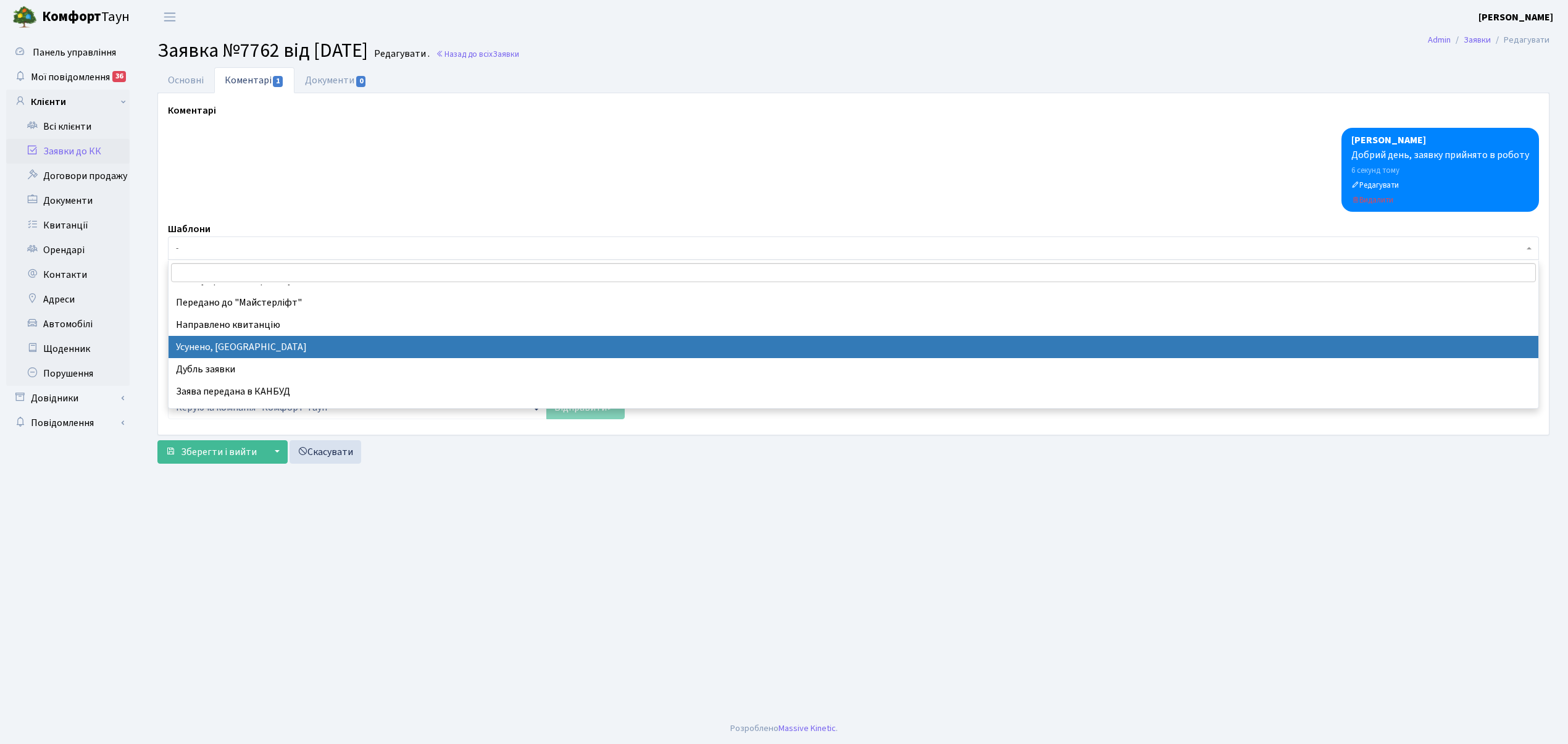
drag, startPoint x: 243, startPoint y: 344, endPoint x: 132, endPoint y: 40, distance: 323.6
select select "15"
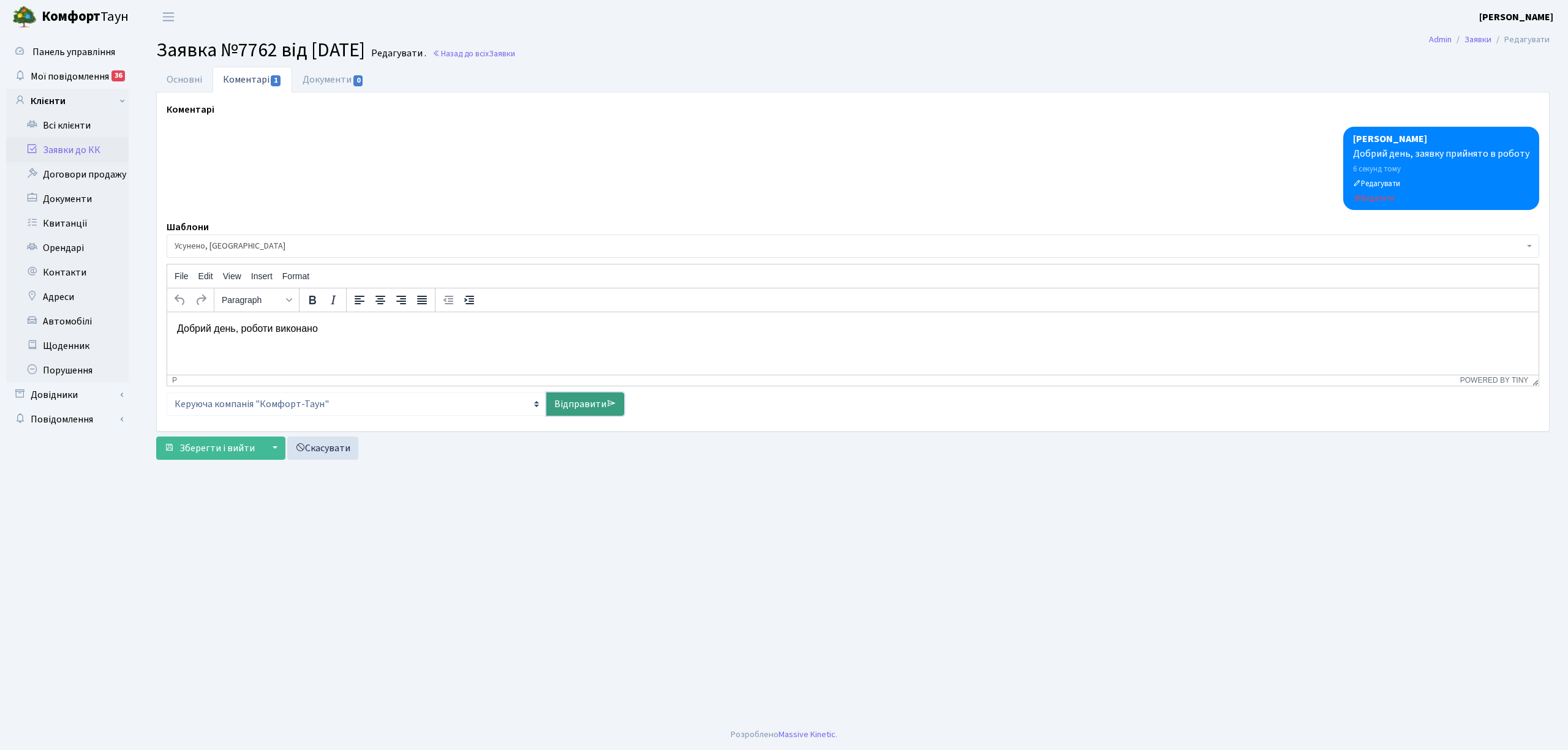
click at [570, 409] on link "Відправити" at bounding box center [585, 404] width 78 height 23
select select
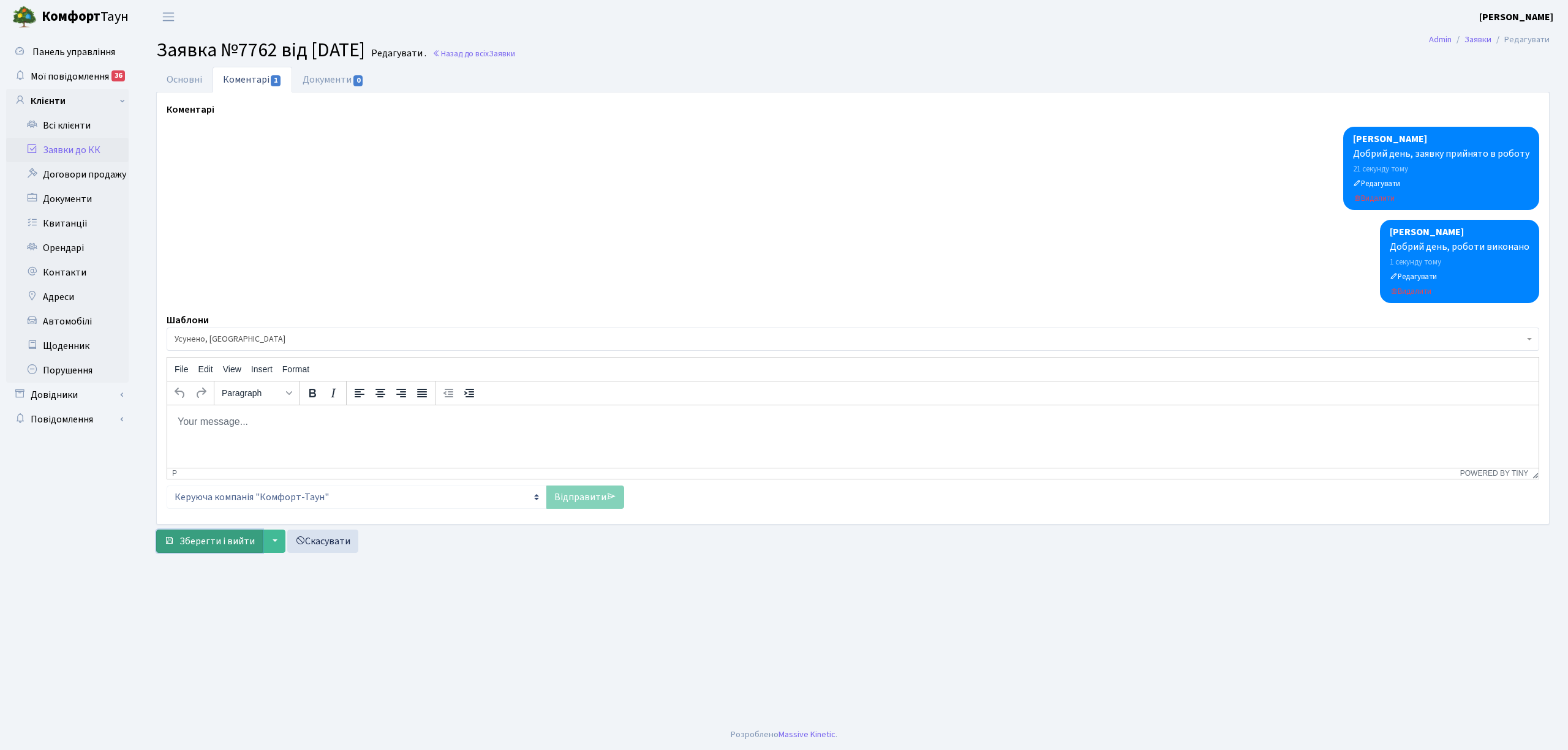
click at [214, 548] on span "Зберегти і вийти" at bounding box center [217, 541] width 75 height 14
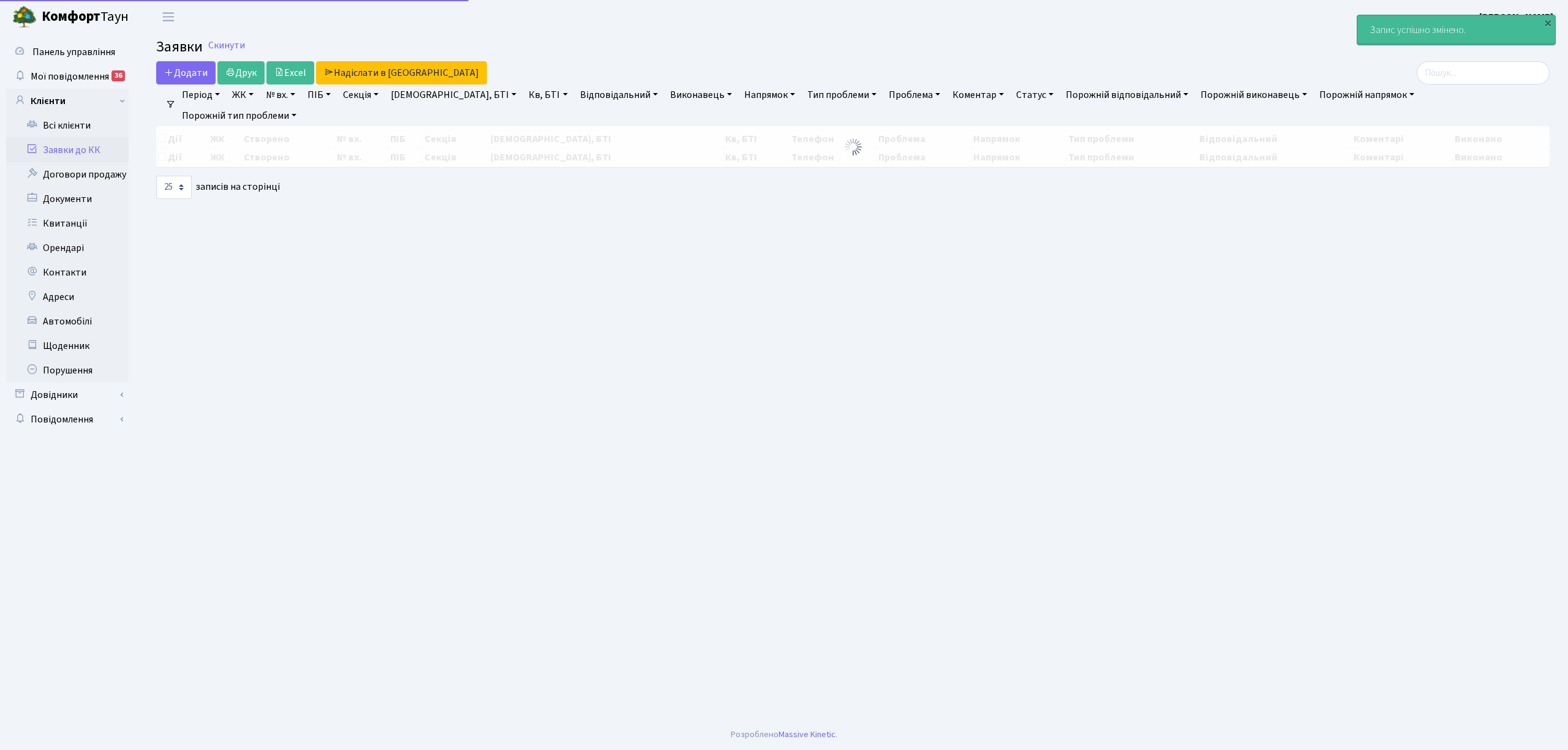
select select "25"
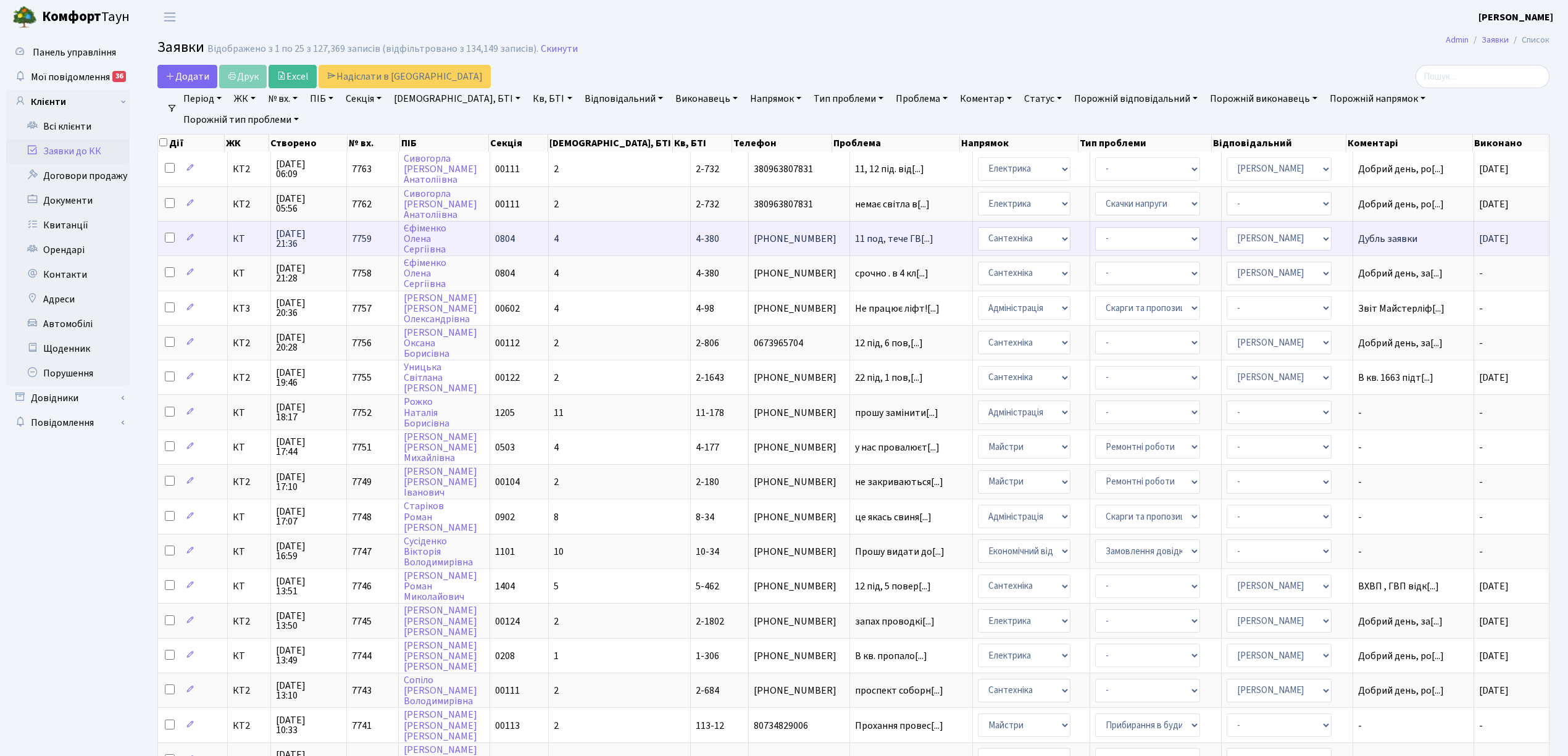
click at [691, 227] on td "4-380" at bounding box center [720, 238] width 58 height 35
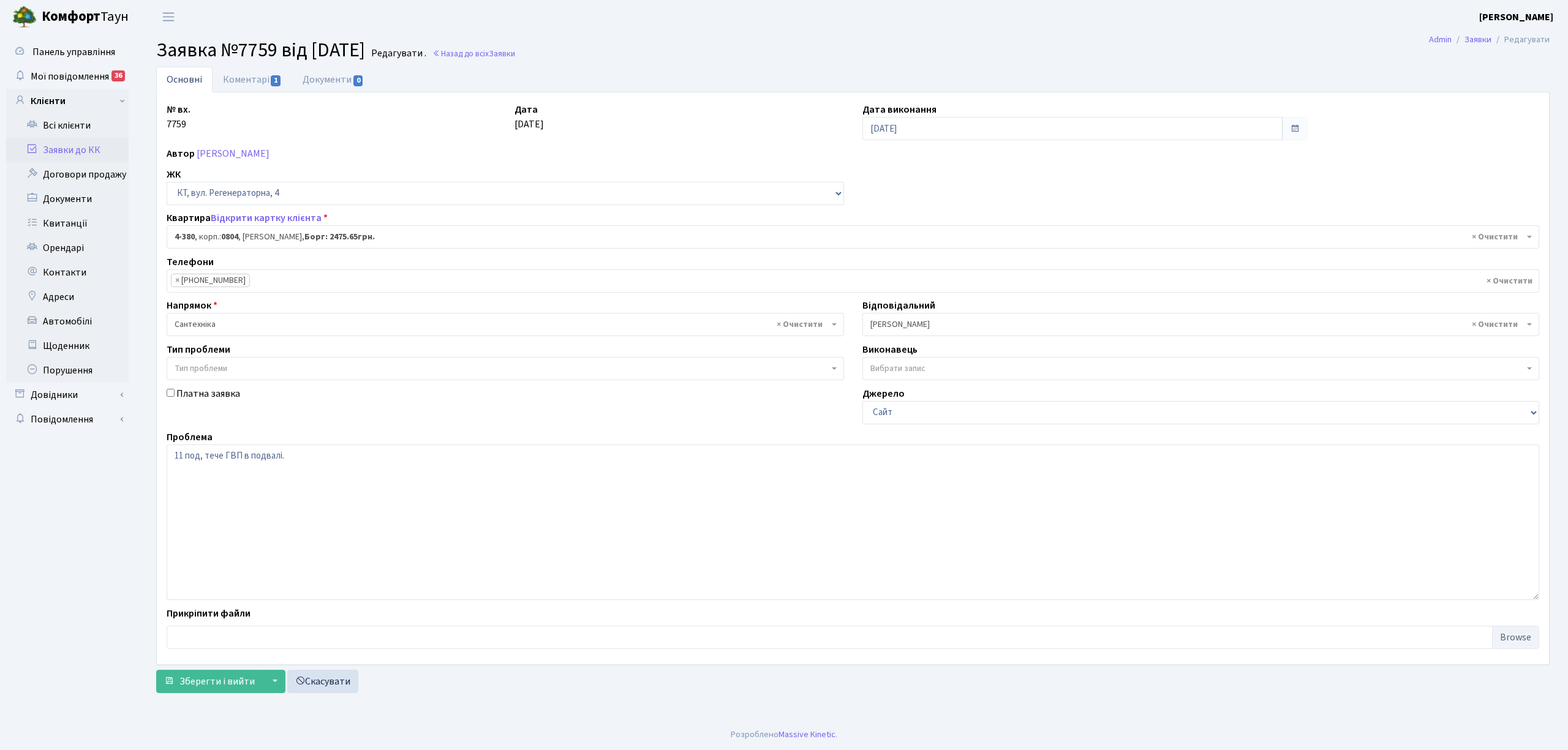
select select "1839"
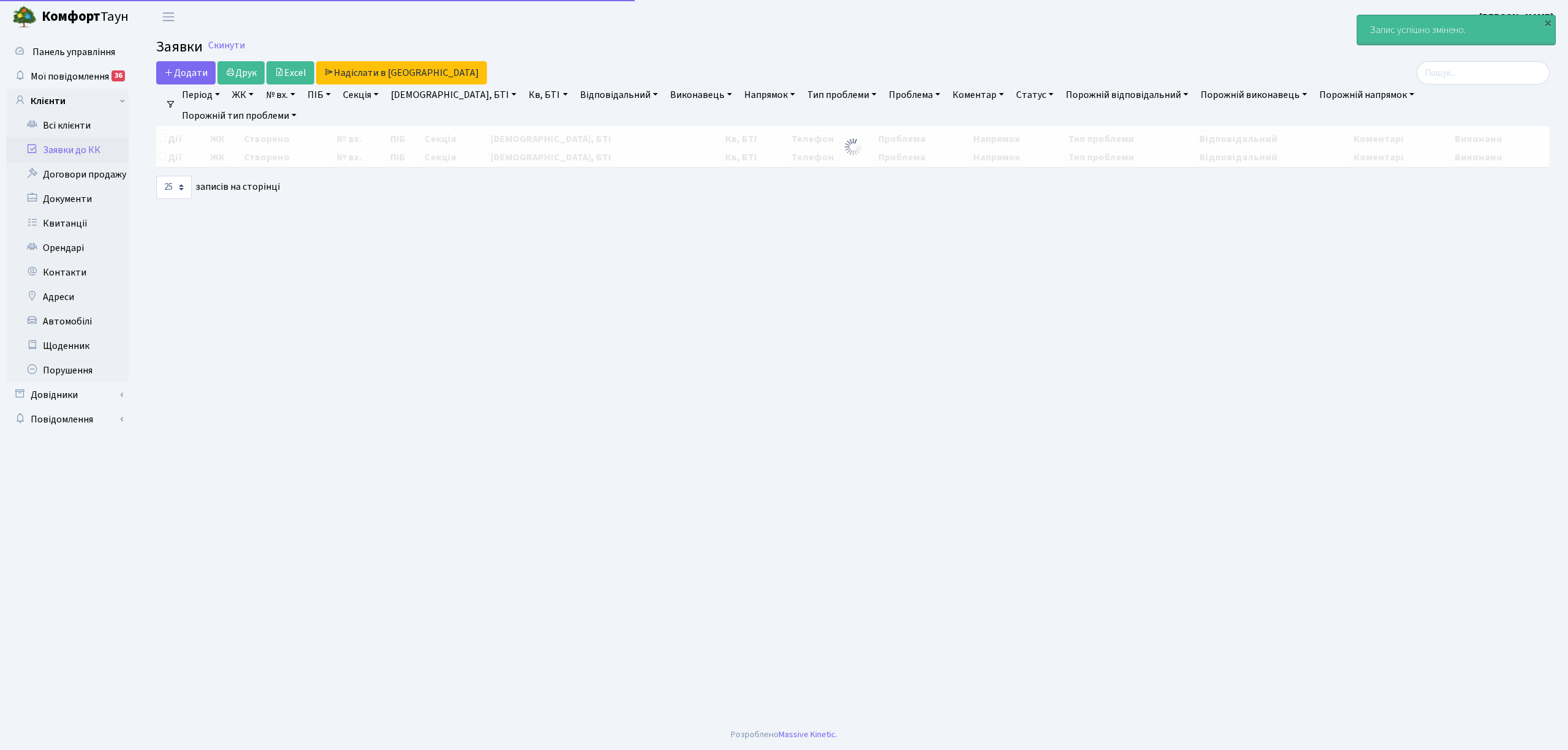
select select "25"
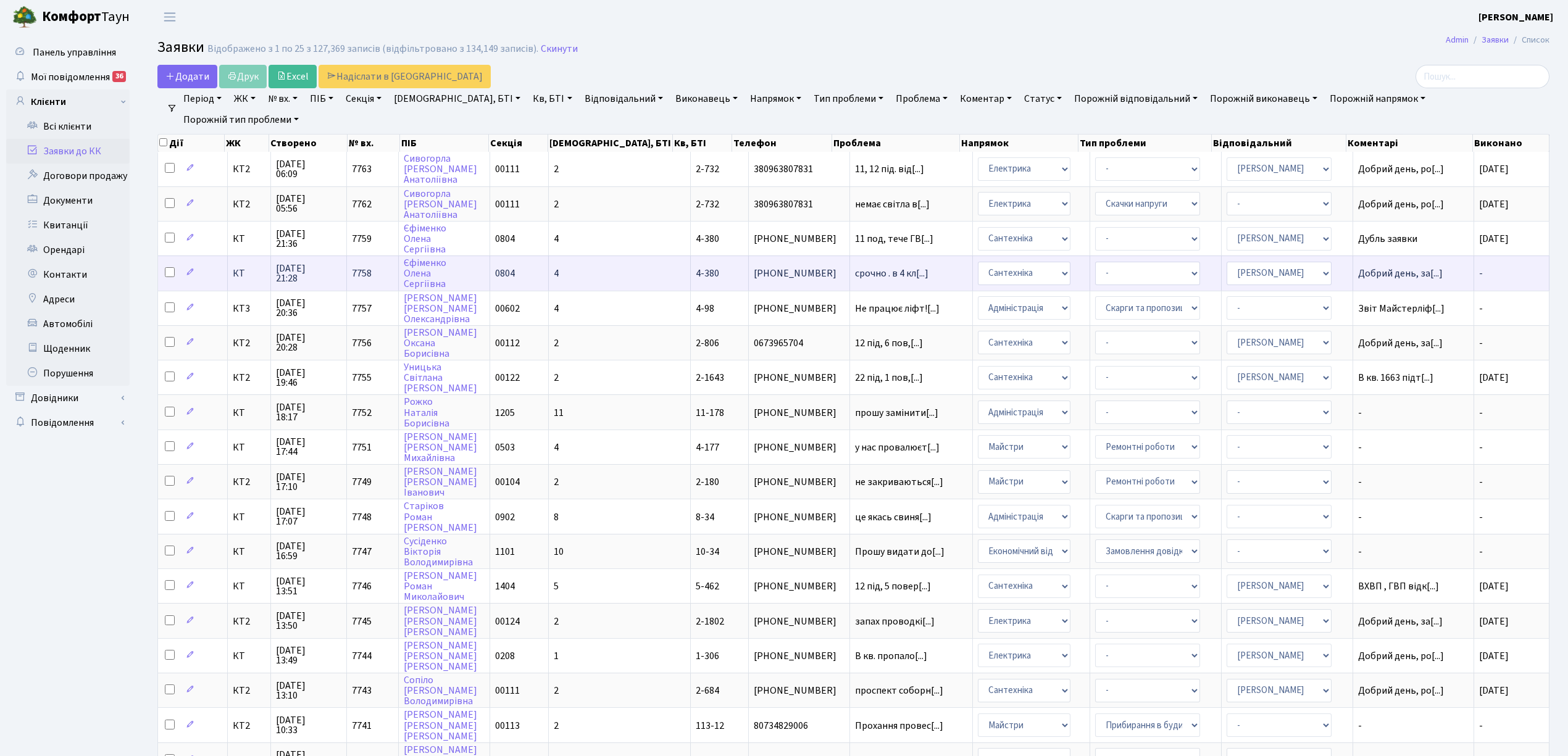
click at [691, 271] on td "4-380" at bounding box center [720, 273] width 58 height 35
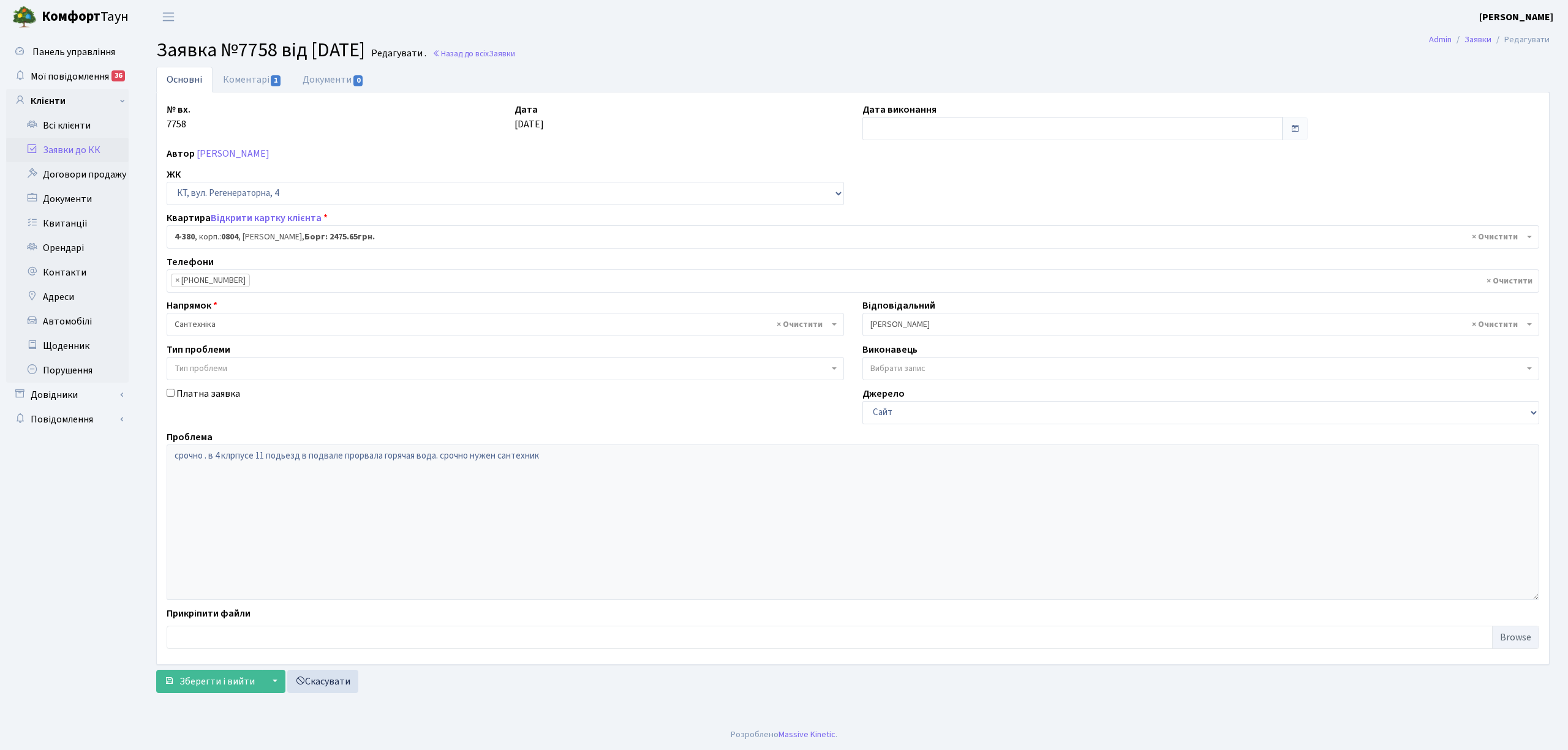
select select "1839"
click at [898, 131] on input "text" at bounding box center [1072, 128] width 420 height 23
click at [876, 231] on td "8" at bounding box center [874, 228] width 19 height 19
type input "08.09.2025"
click at [247, 84] on link "Коментарі 1" at bounding box center [252, 79] width 80 height 25
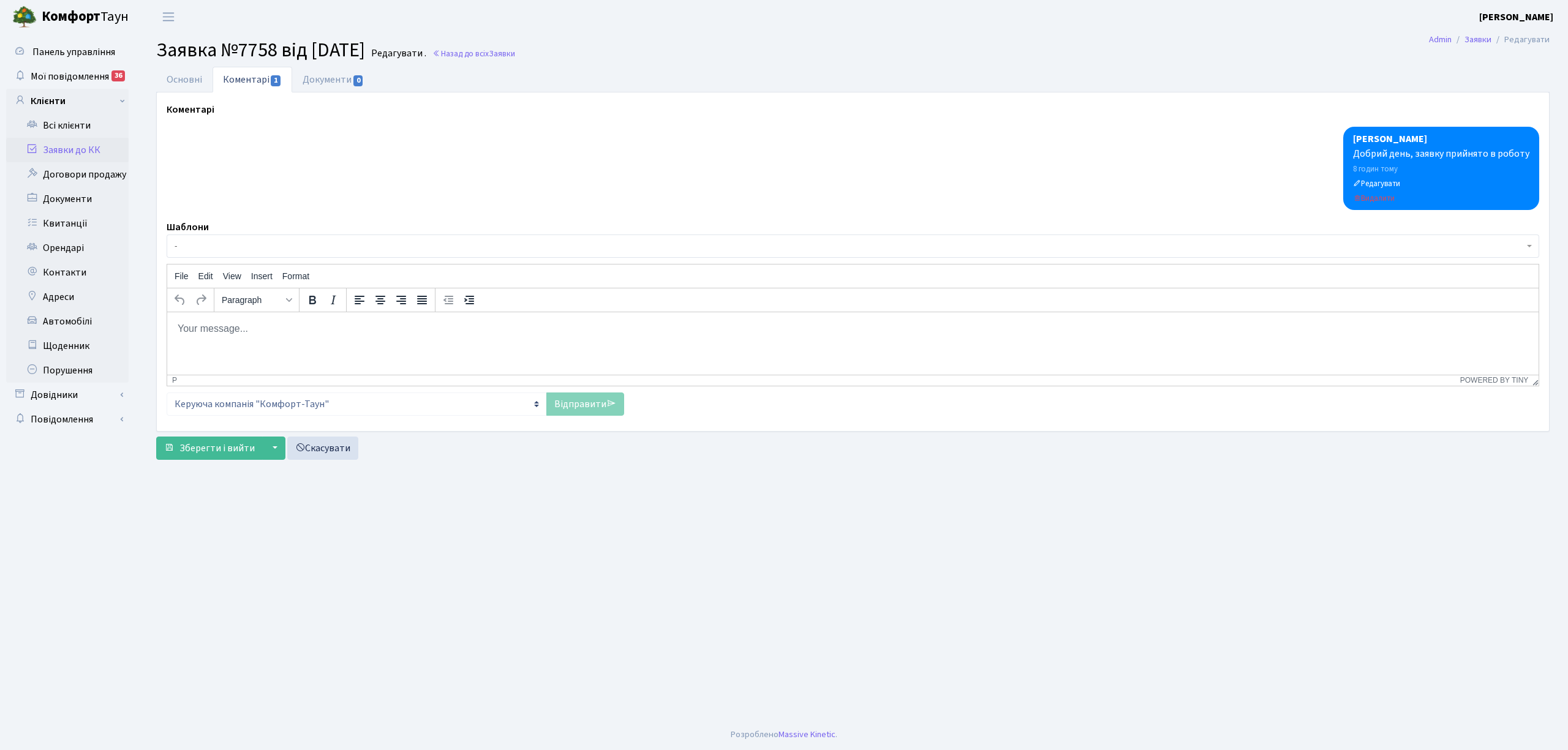
click at [210, 331] on body "Rich Text Area. Press ALT-0 for help." at bounding box center [853, 328] width 1352 height 14
click at [572, 402] on link "Відправити" at bounding box center [585, 404] width 78 height 23
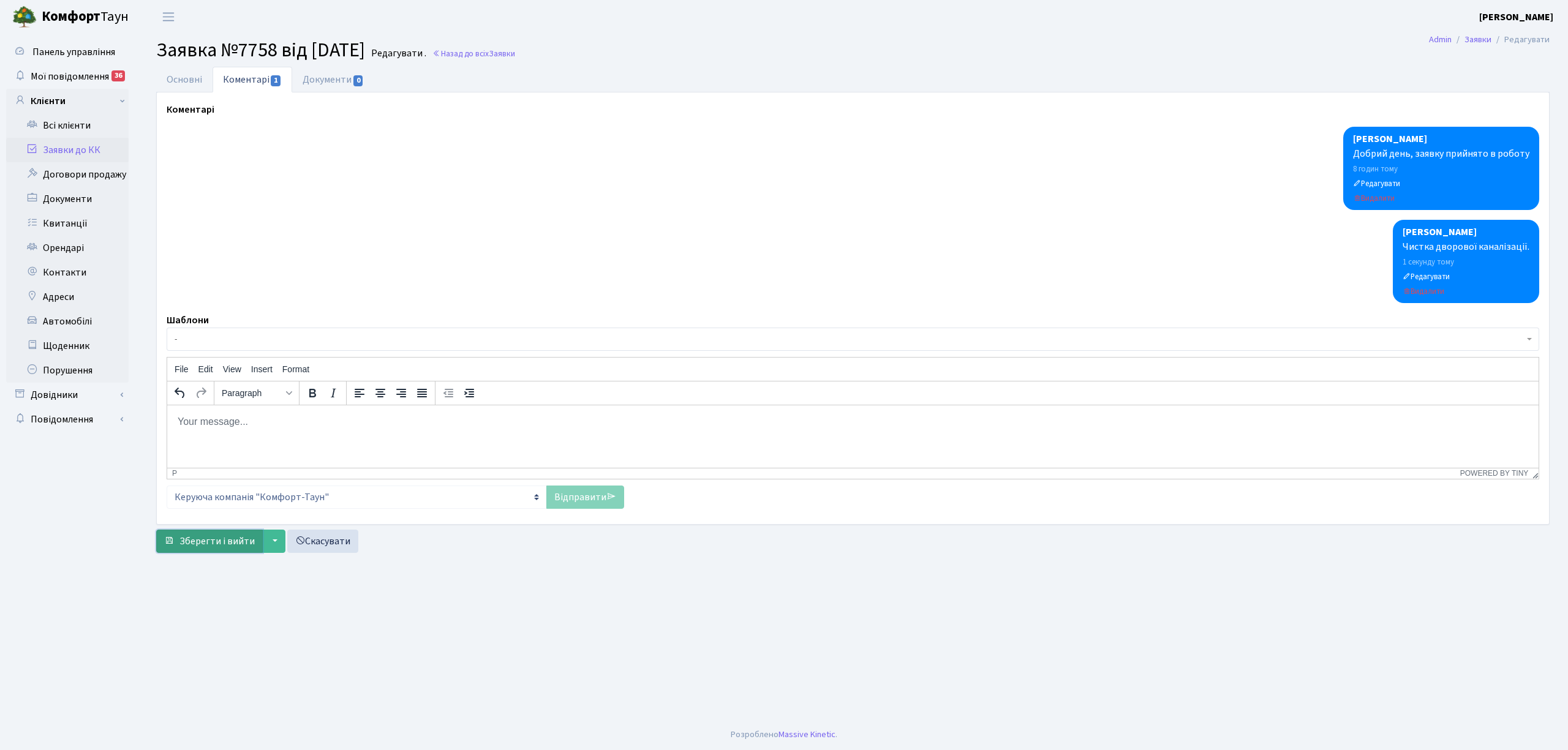
click at [192, 547] on span "Зберегти і вийти" at bounding box center [217, 541] width 75 height 14
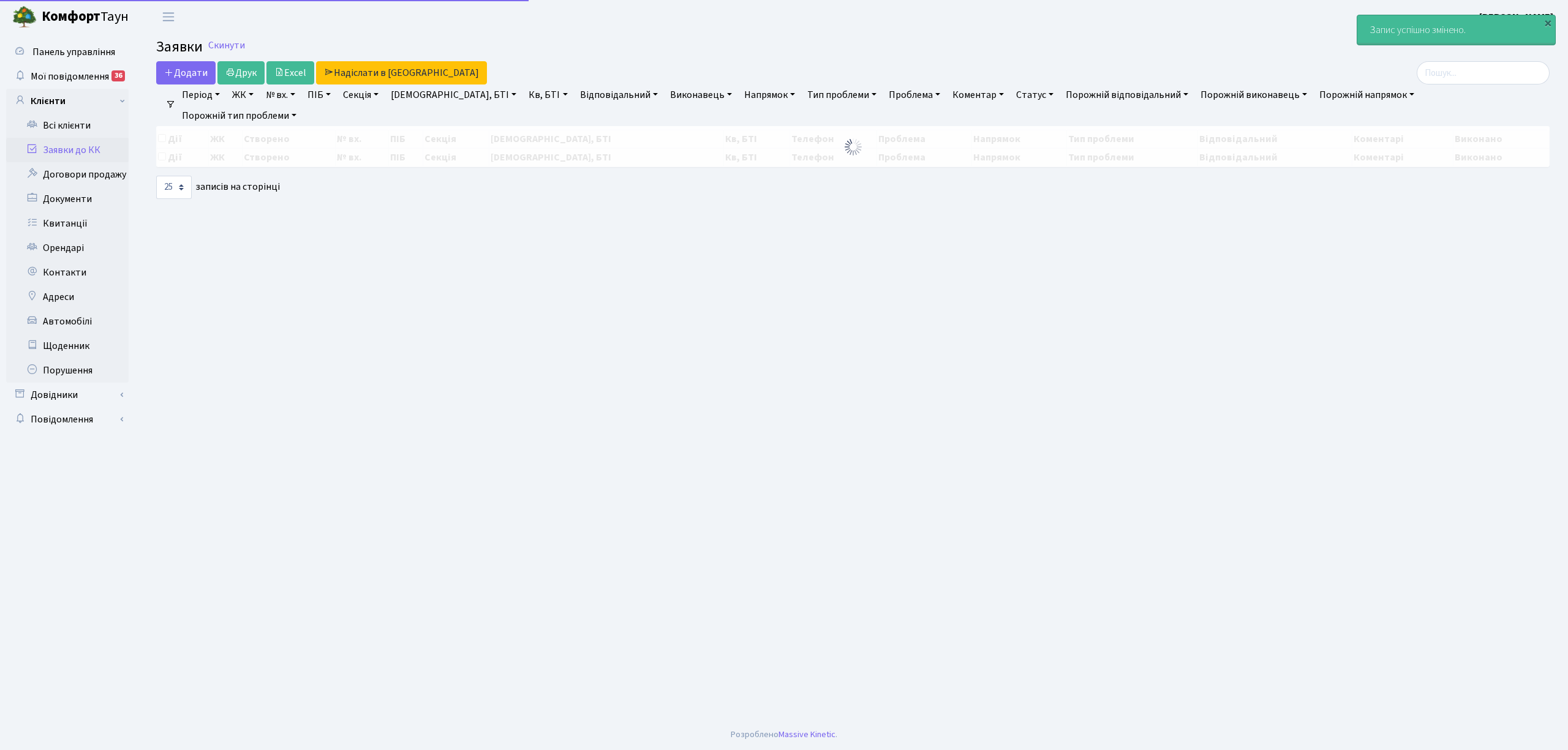
select select "25"
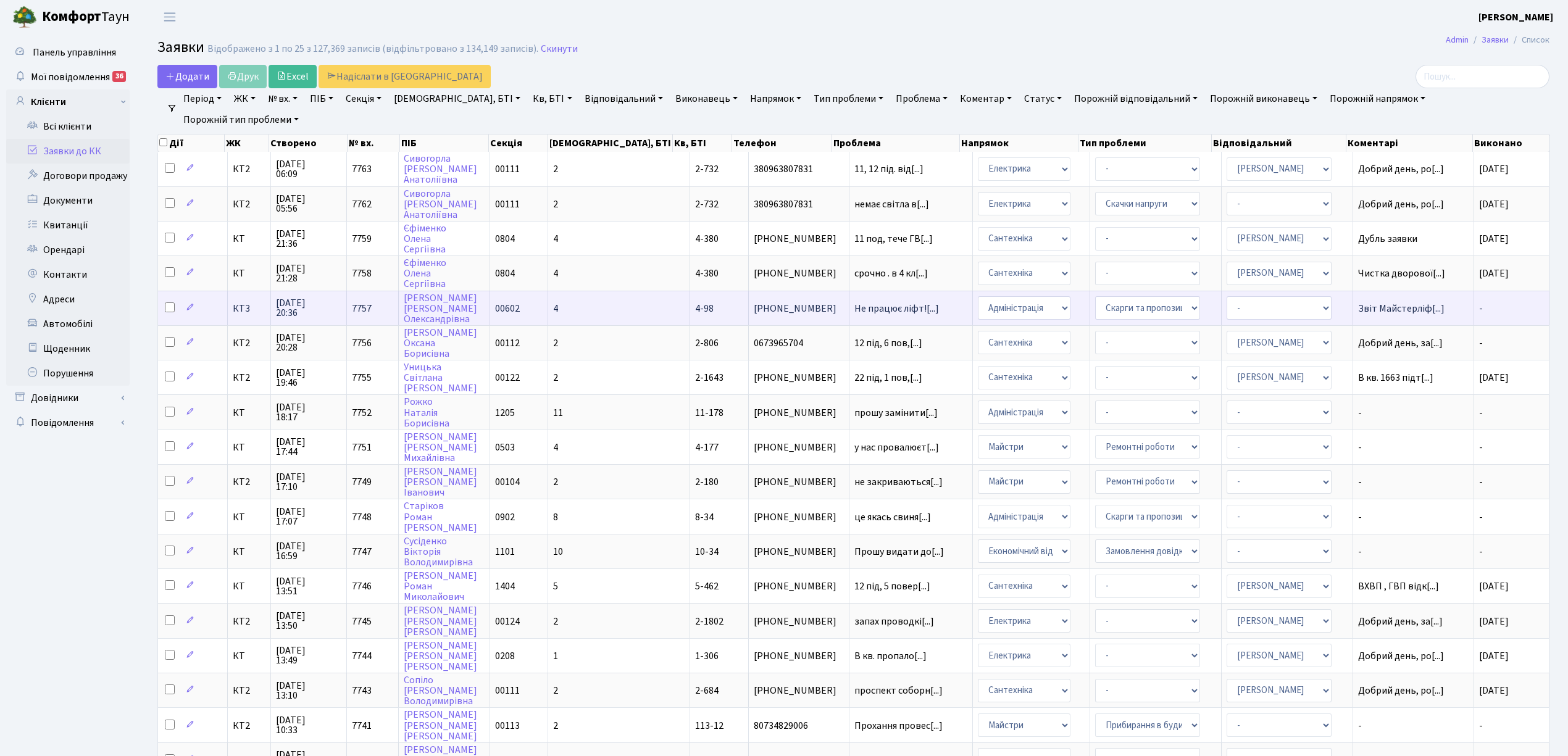
click at [616, 305] on td "4" at bounding box center [619, 308] width 142 height 35
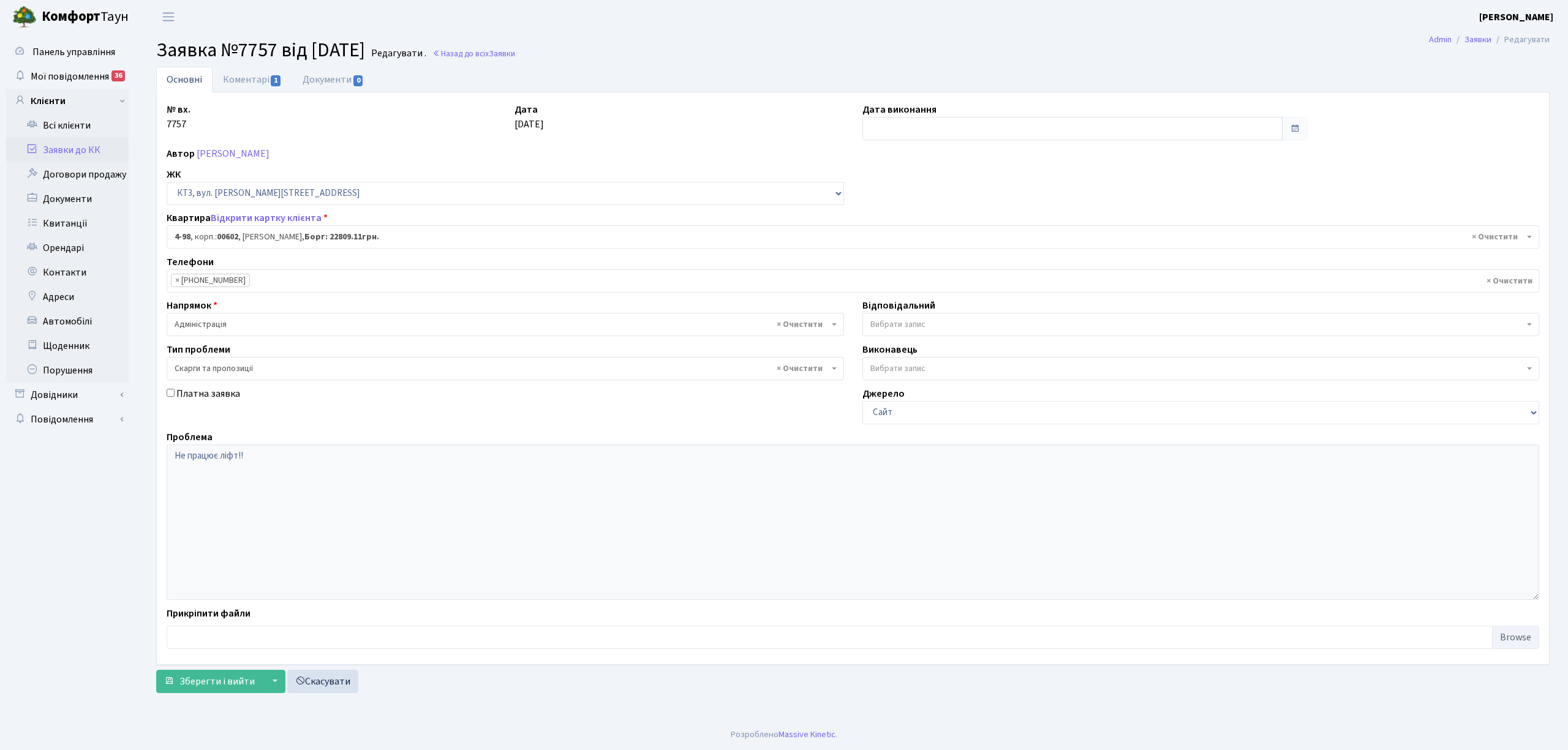
select select "16557"
select select "55"
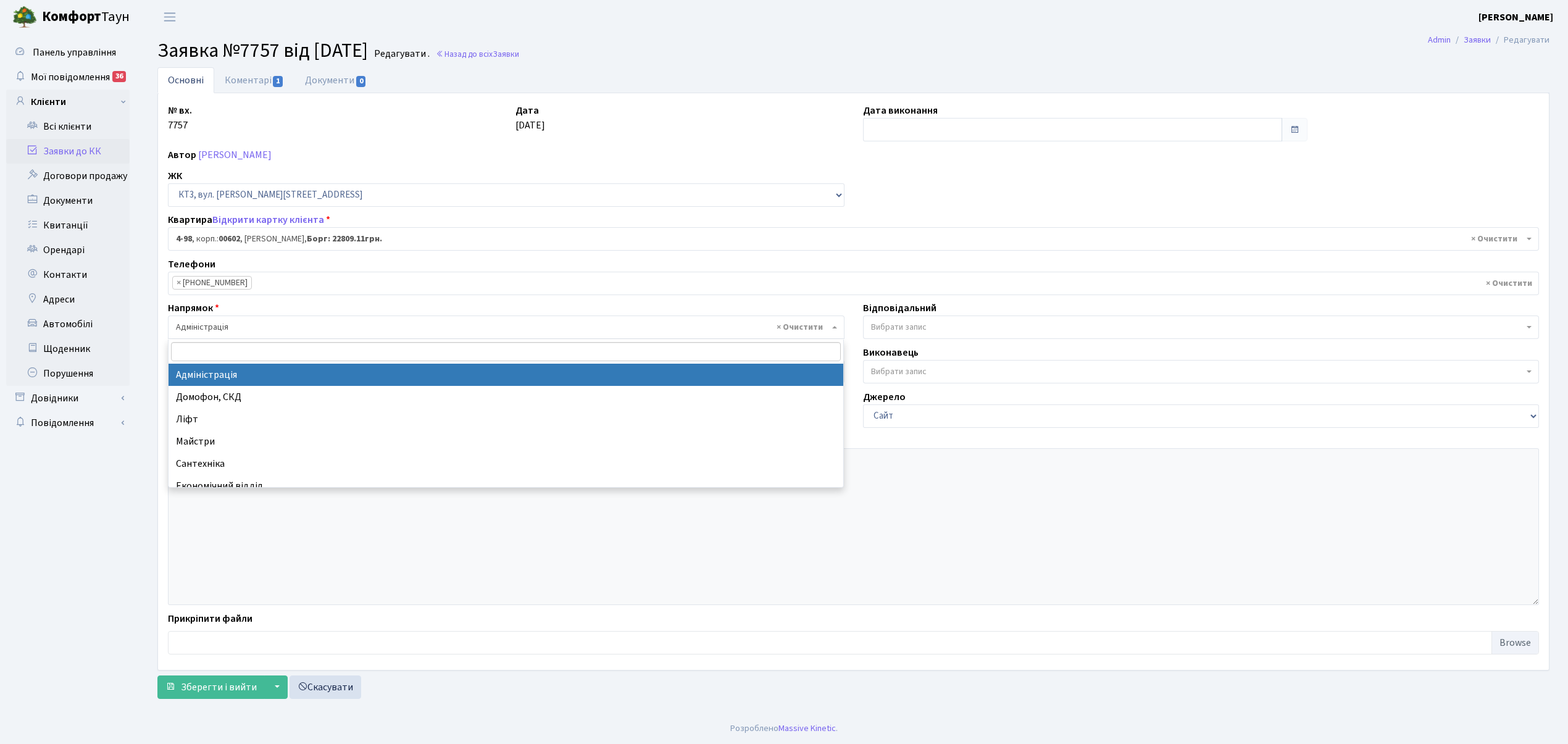
click at [213, 331] on span "× Адміністрація" at bounding box center [503, 327] width 653 height 12
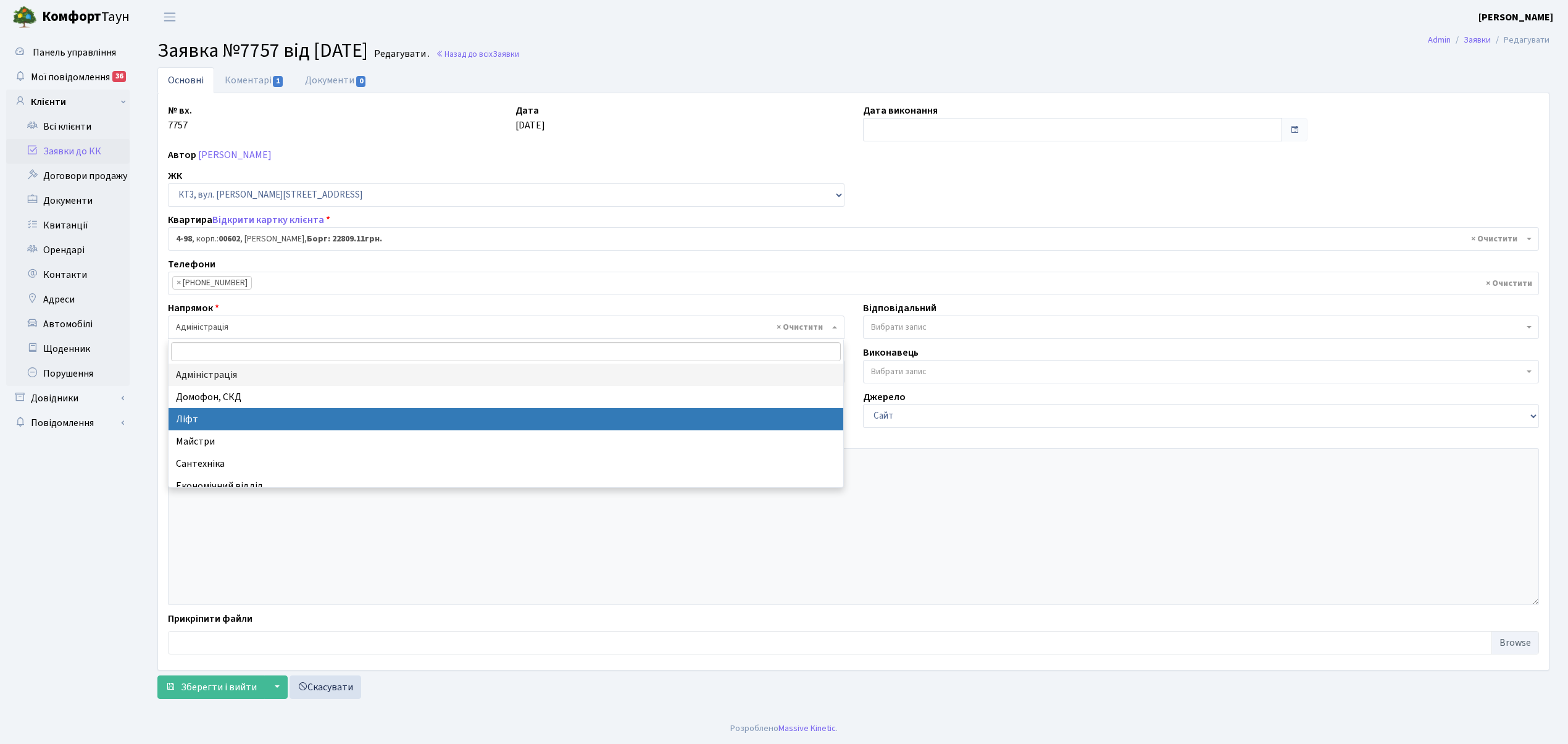
select select "16"
select select
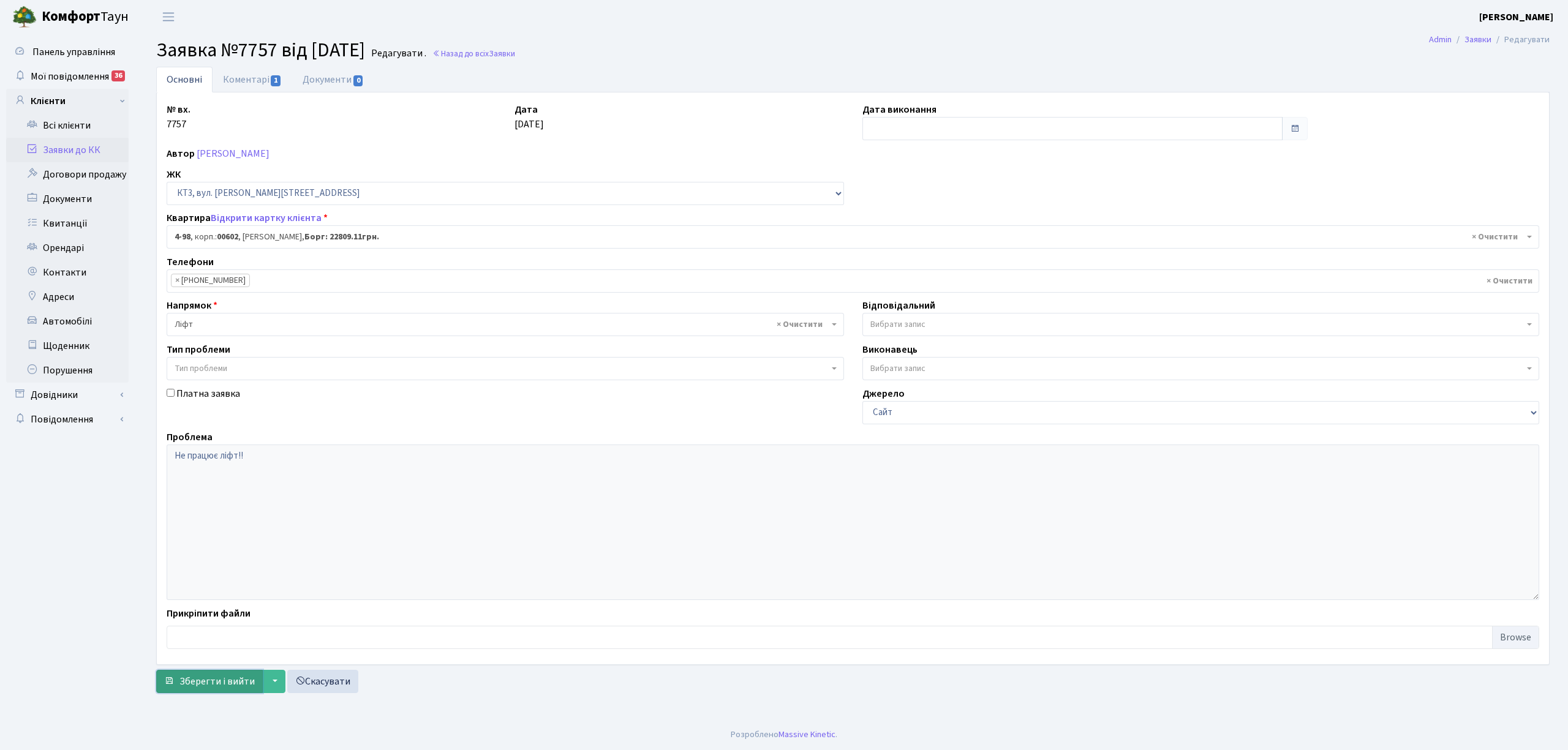
click at [226, 680] on span "Зберегти і вийти" at bounding box center [217, 682] width 75 height 14
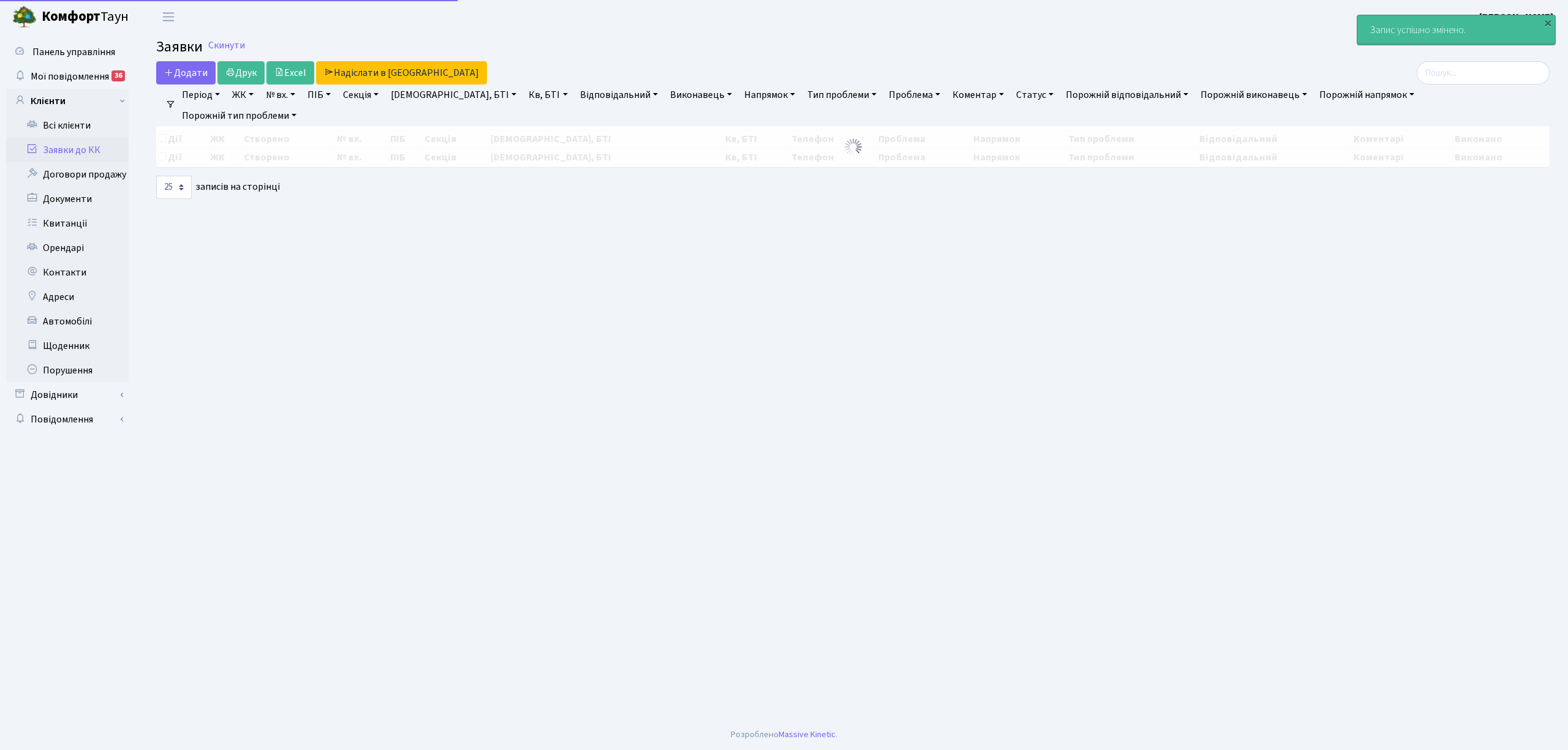
select select "25"
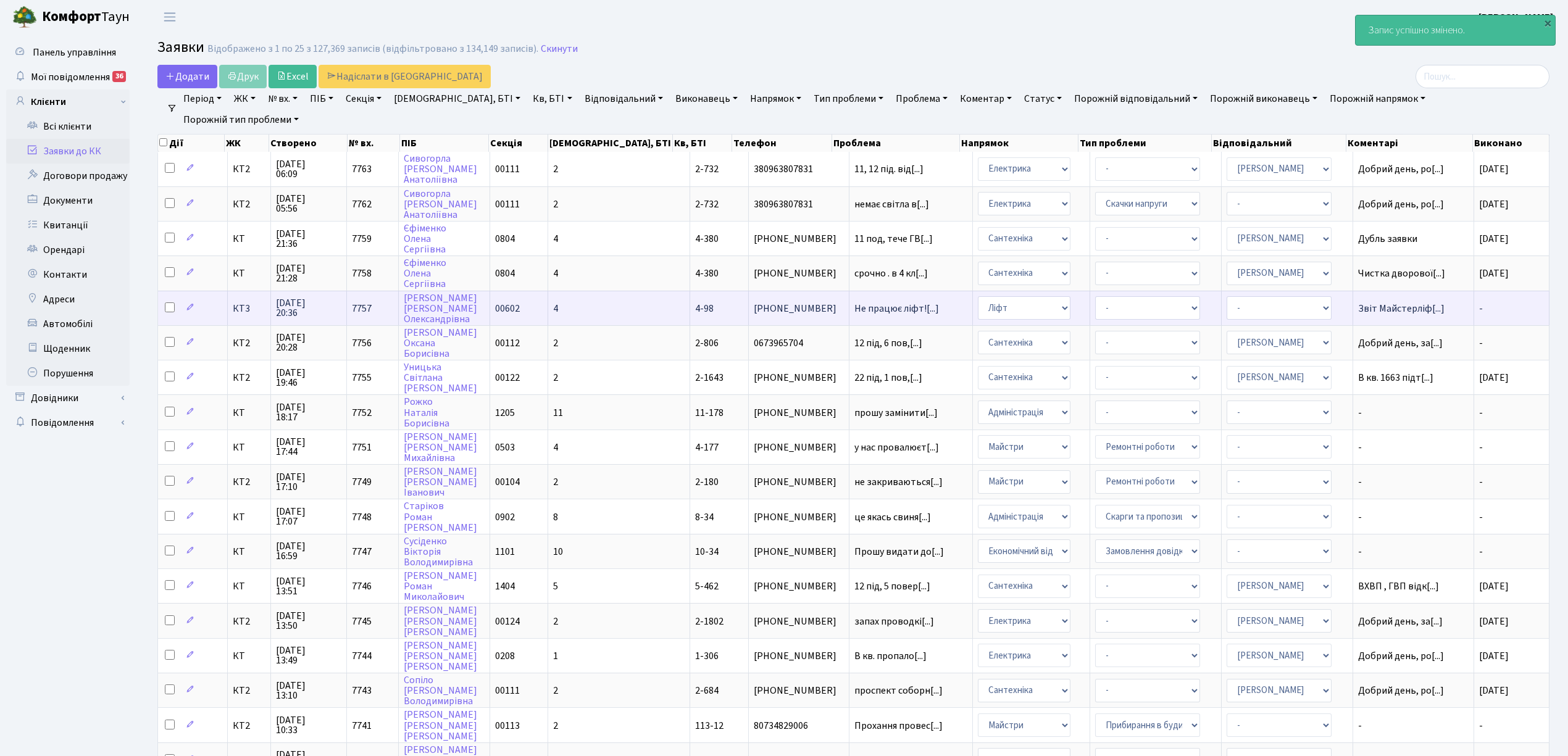
click at [690, 300] on td "4-98" at bounding box center [719, 308] width 58 height 35
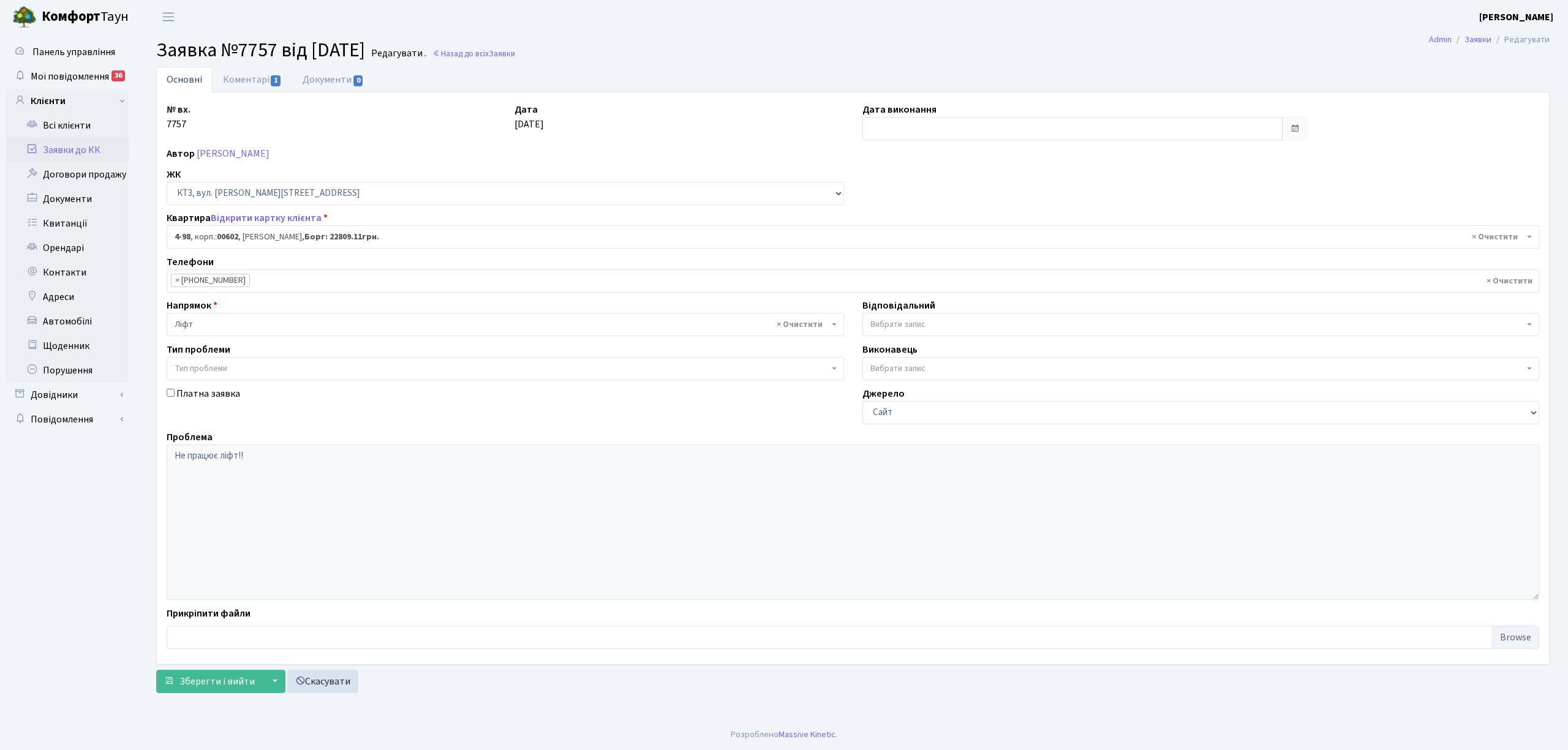
select select "16557"
click at [217, 686] on span "Зберегти і вийти" at bounding box center [217, 682] width 75 height 14
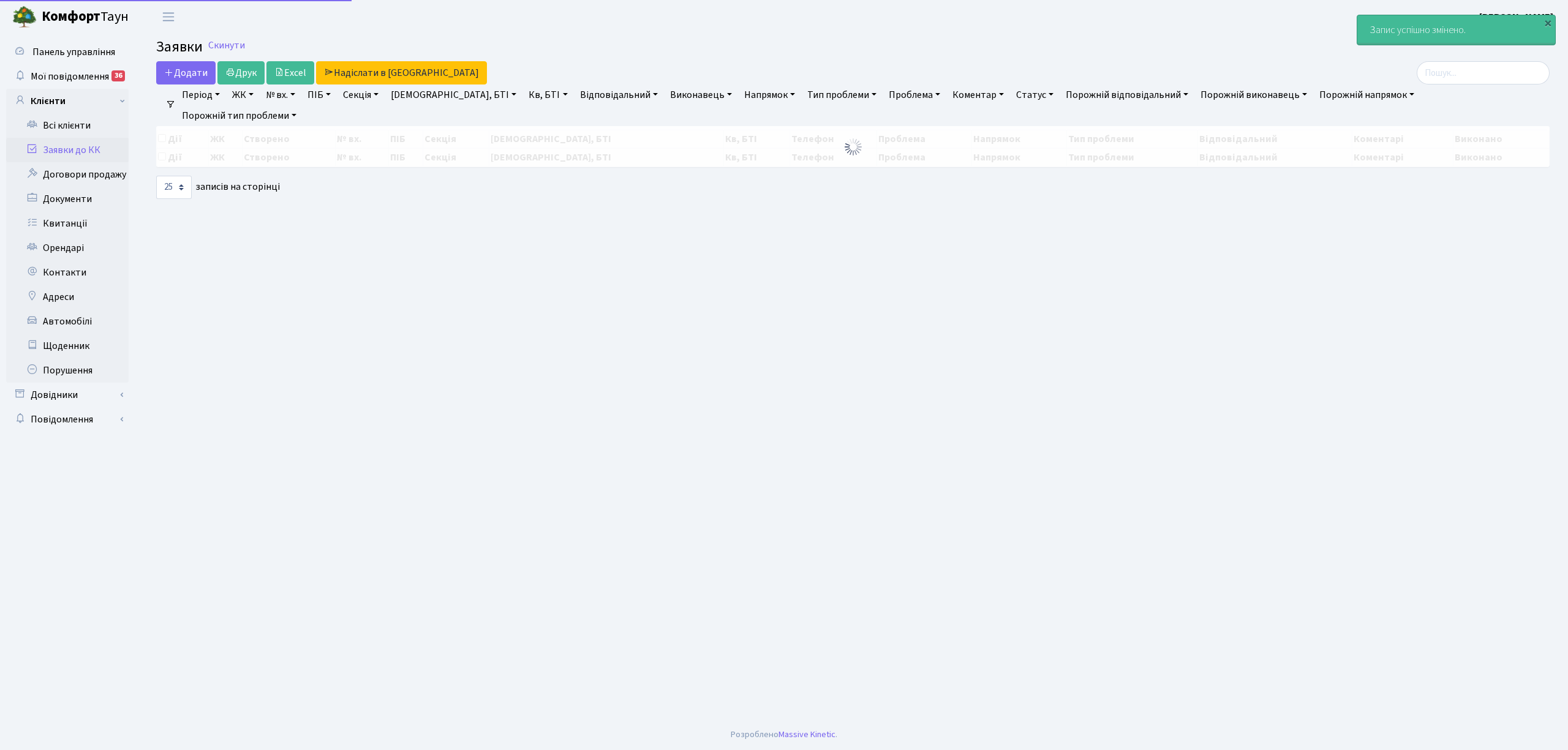
select select "25"
